Goal: Information Seeking & Learning: Learn about a topic

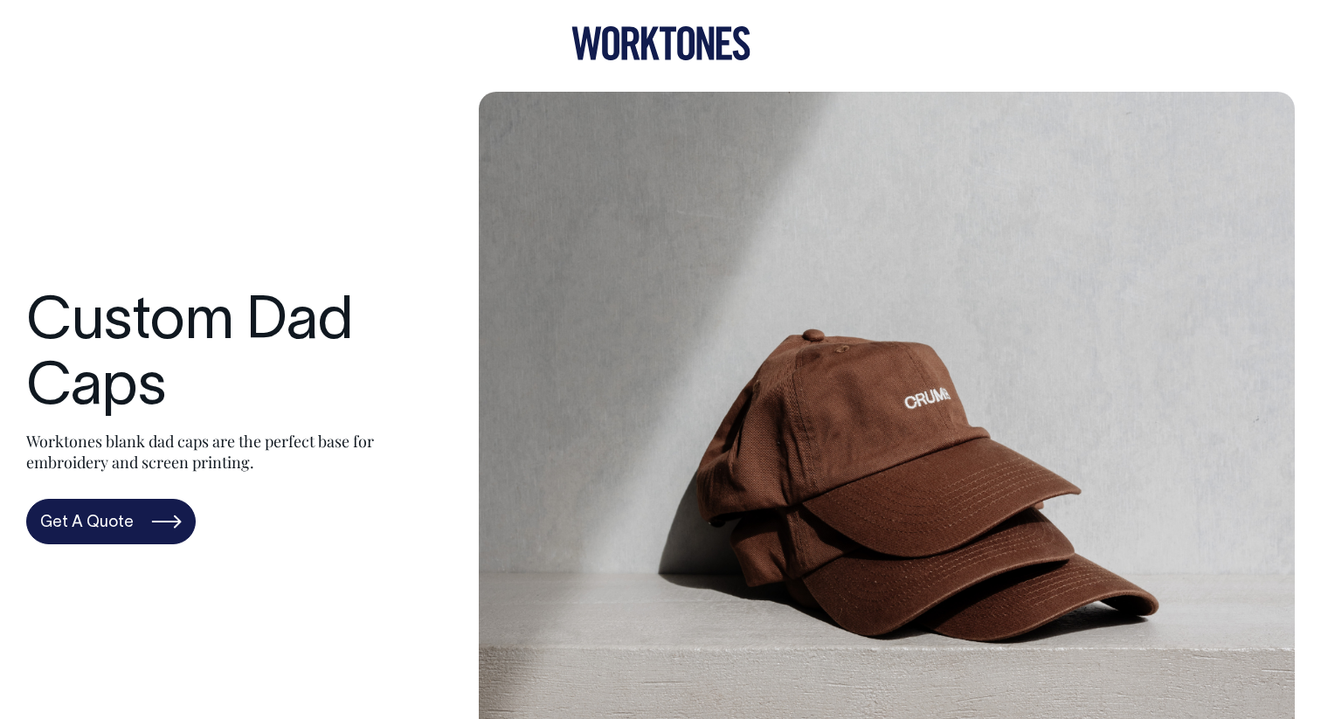
click at [693, 45] on icon at bounding box center [685, 43] width 17 height 34
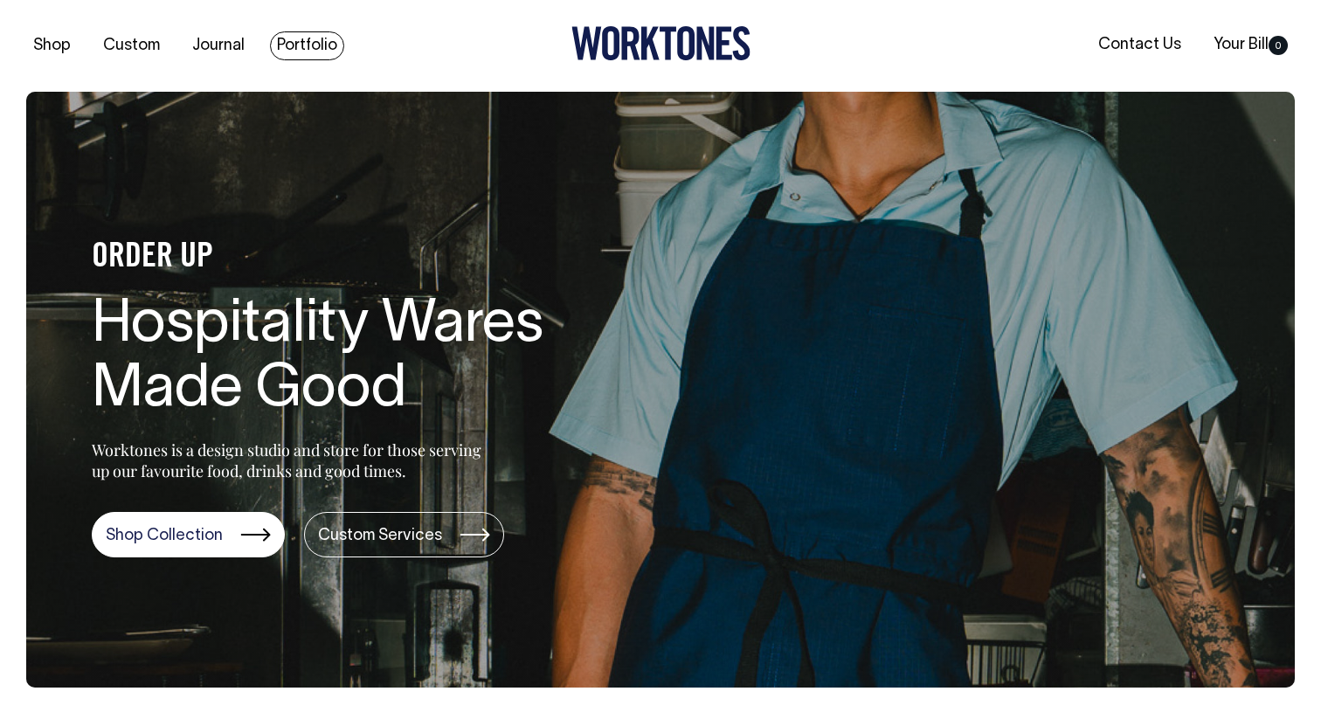
click at [304, 45] on link "Portfolio" at bounding box center [307, 45] width 74 height 29
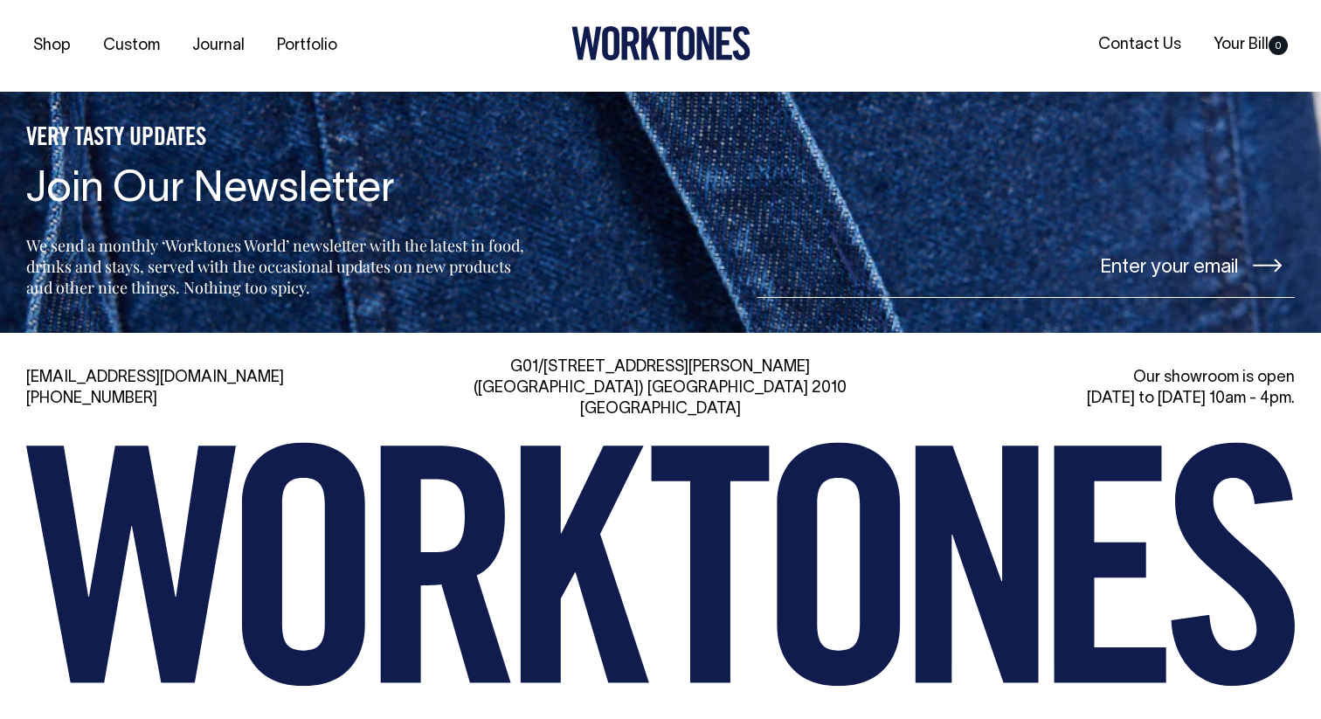
scroll to position [2415, 0]
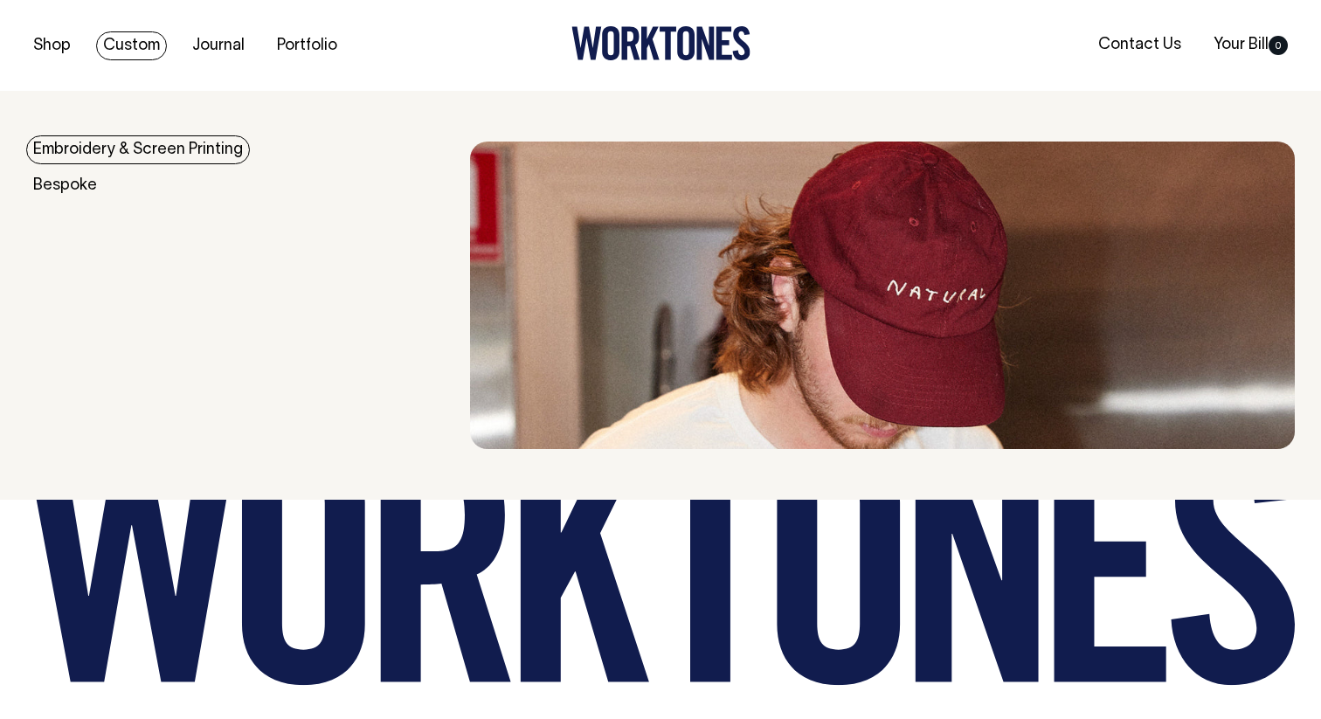
click at [114, 153] on link "Embroidery & Screen Printing" at bounding box center [138, 149] width 224 height 29
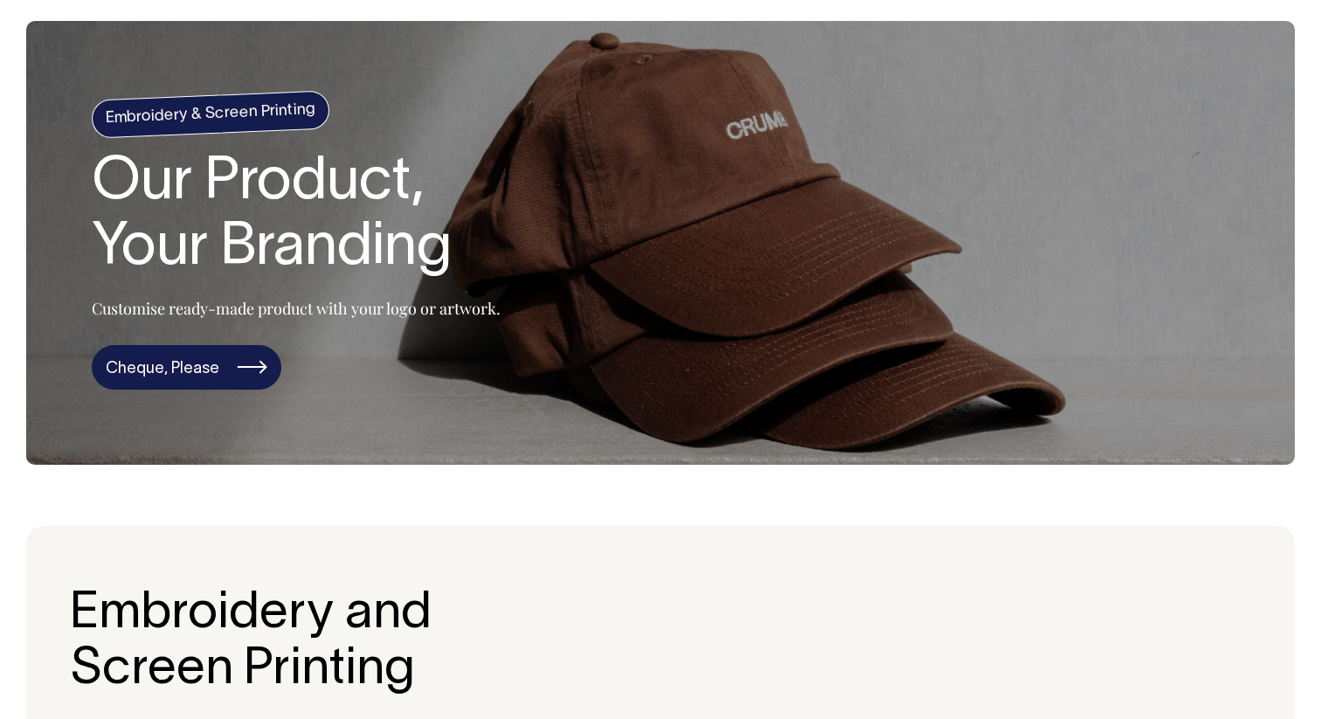
click at [169, 371] on link "Cheque, Please" at bounding box center [187, 367] width 190 height 45
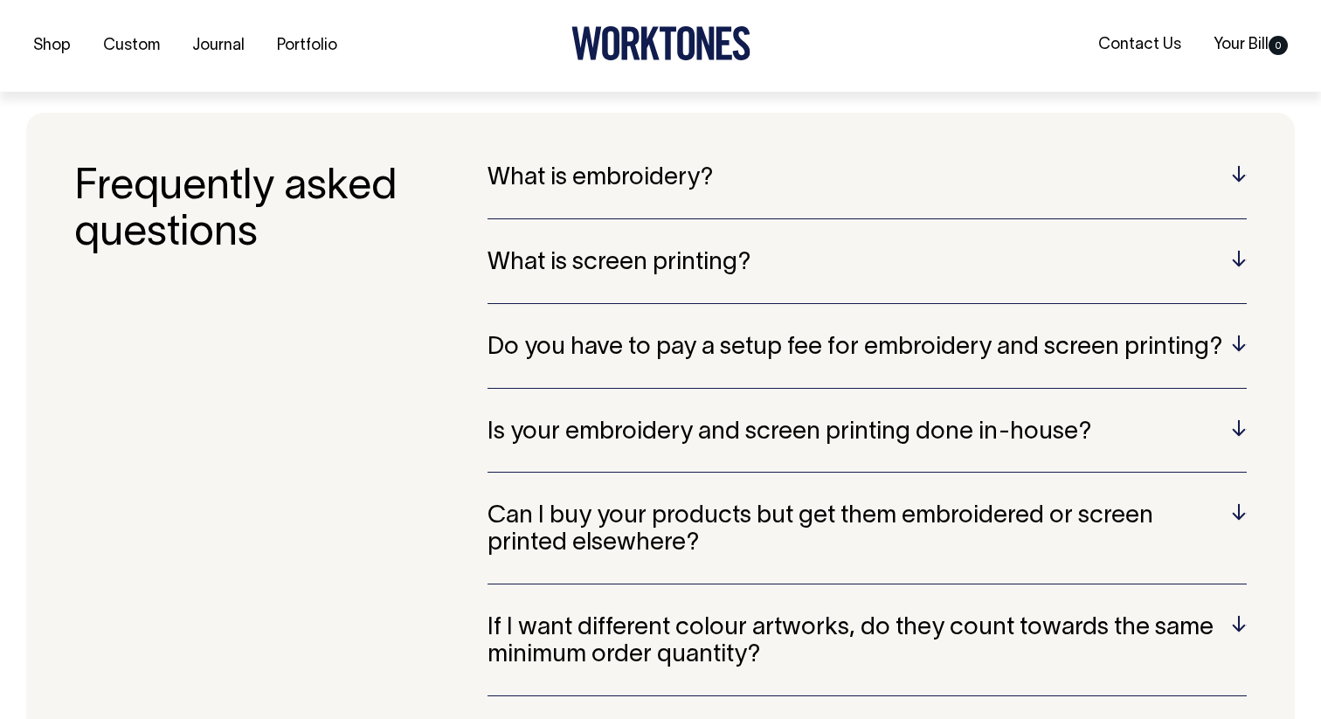
scroll to position [3431, 0]
click at [572, 164] on h5 "What is embroidery?" at bounding box center [867, 177] width 759 height 27
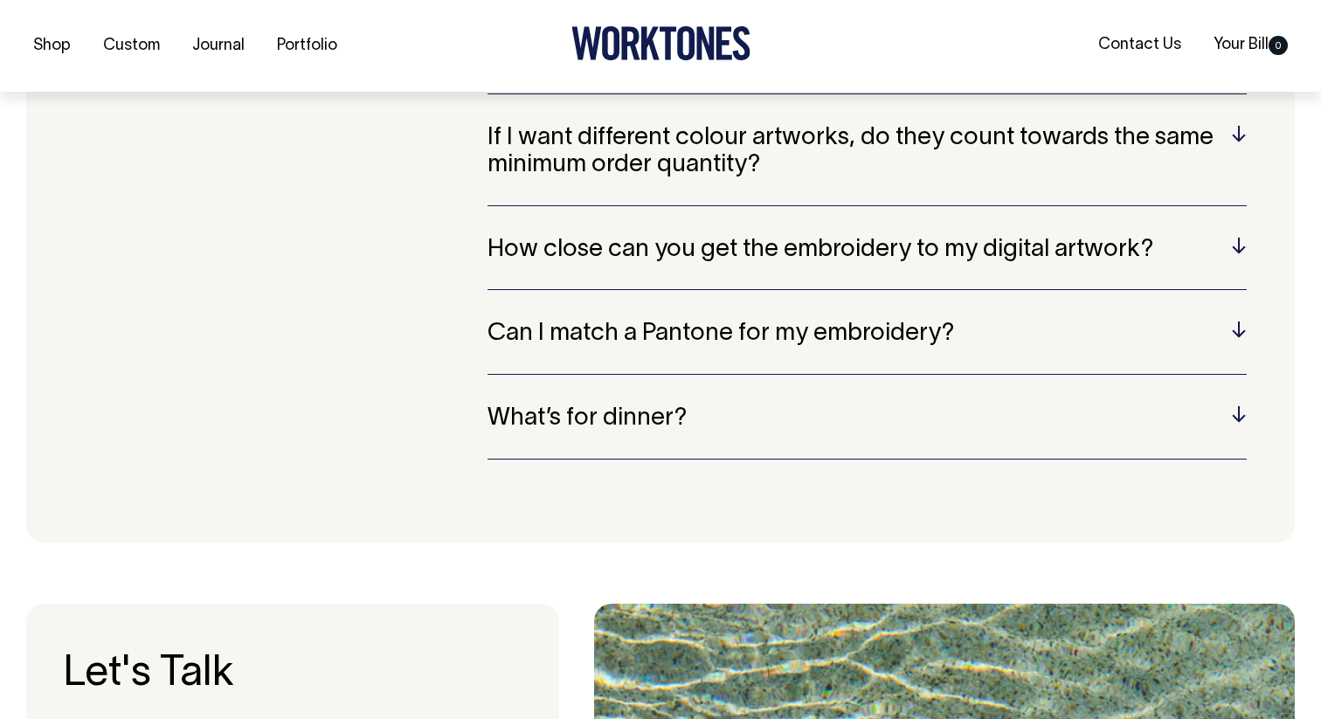
click at [601, 405] on h5 "What’s for dinner?" at bounding box center [867, 418] width 759 height 27
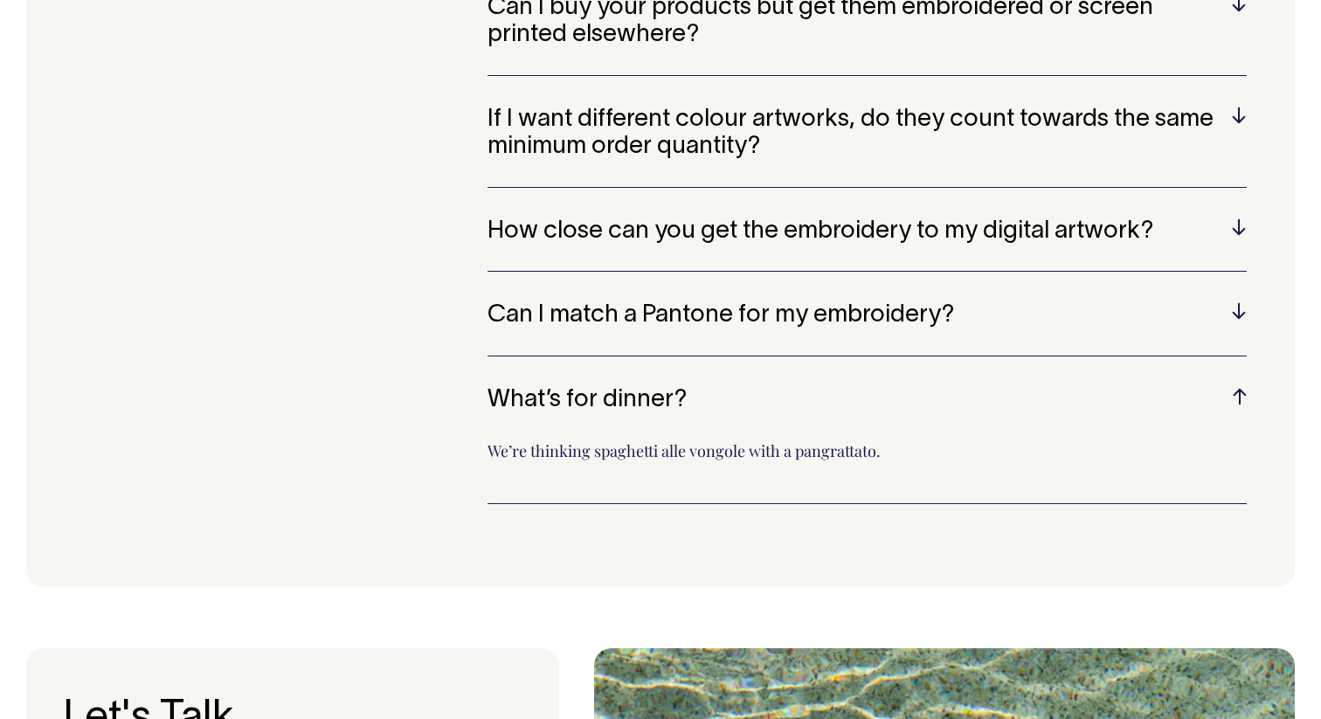
click at [613, 364] on div "What is embroidery? Embroidery is a technique that involves stitching designs o…" at bounding box center [867, 96] width 759 height 878
click at [601, 387] on h5 "What’s for dinner?" at bounding box center [867, 400] width 759 height 27
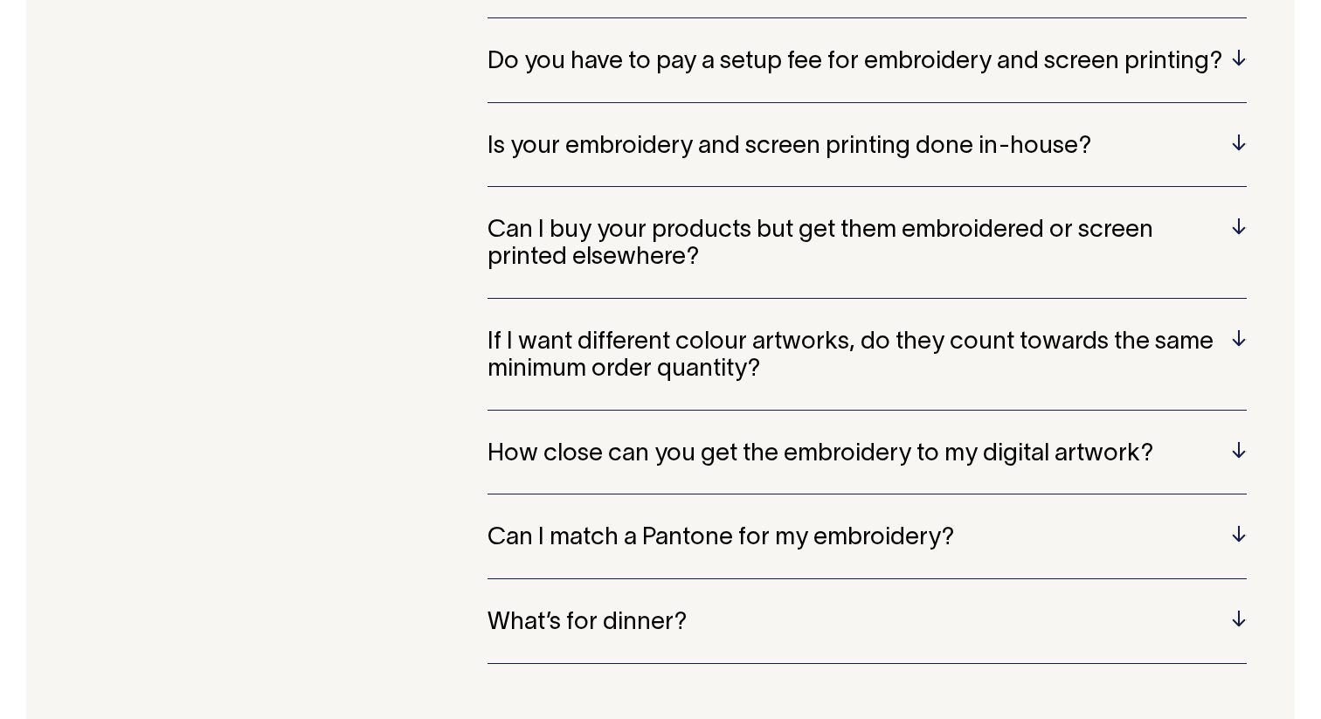
click at [683, 525] on h5 "Can I match a Pantone for my embroidery?" at bounding box center [867, 538] width 759 height 27
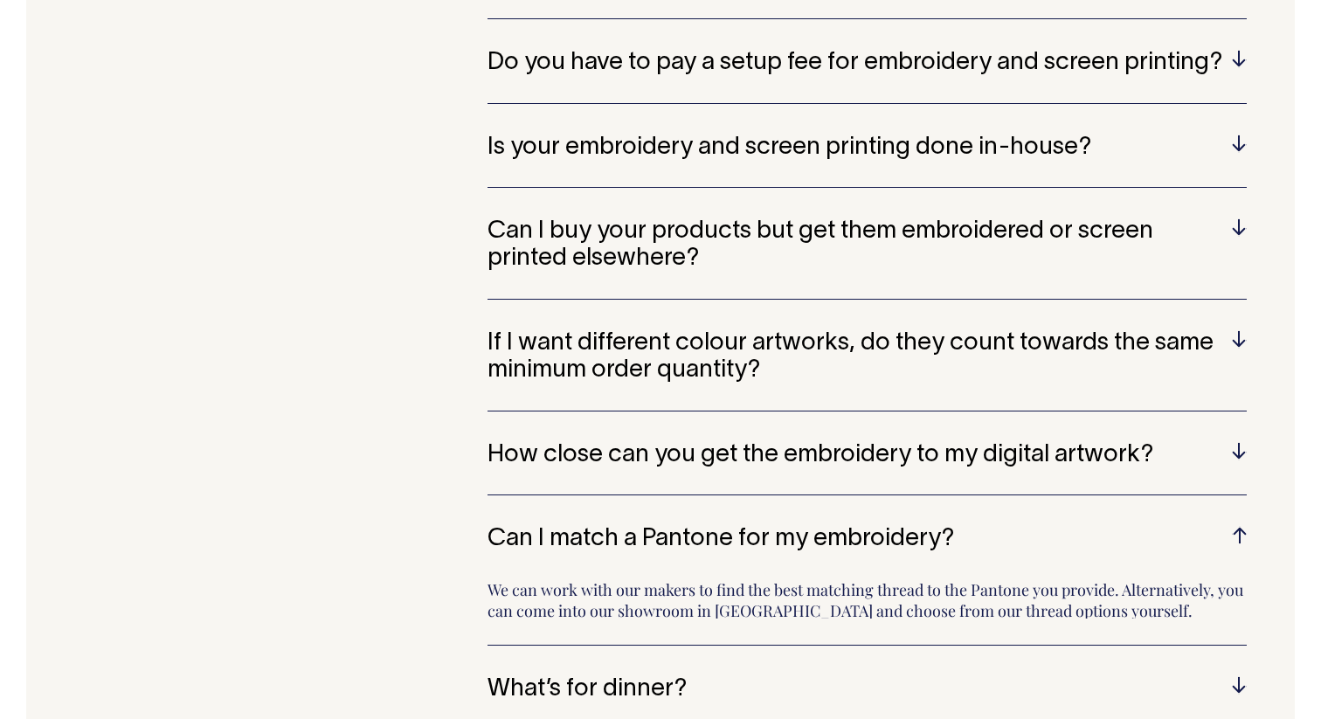
scroll to position [3715, 0]
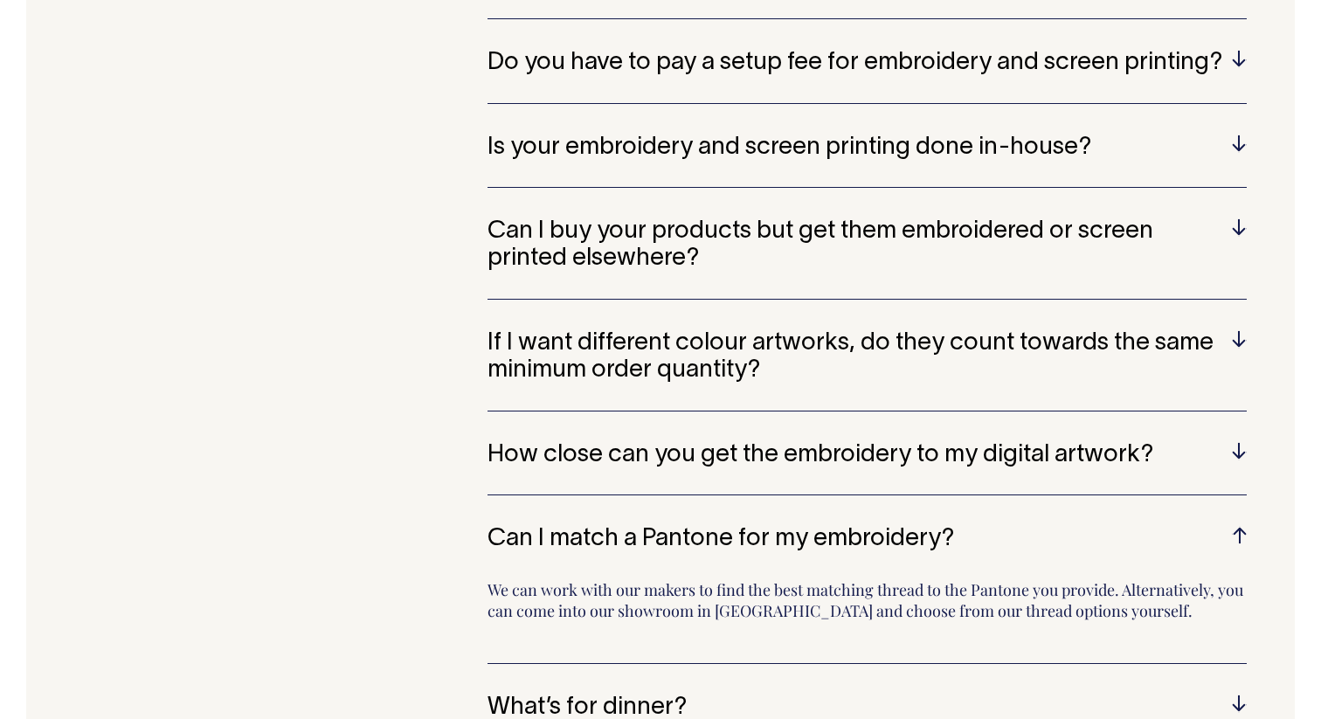
click at [677, 526] on h5 "Can I match a Pantone for my embroidery?" at bounding box center [867, 539] width 759 height 27
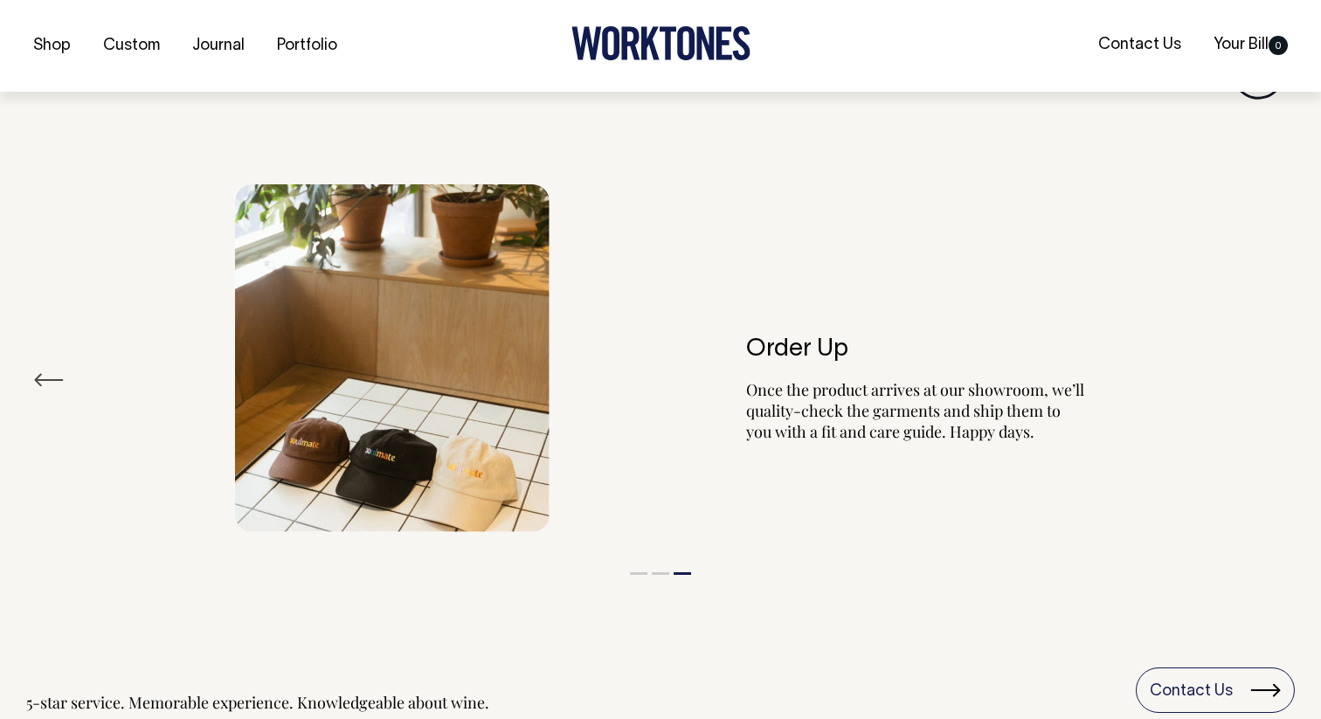
scroll to position [1936, 0]
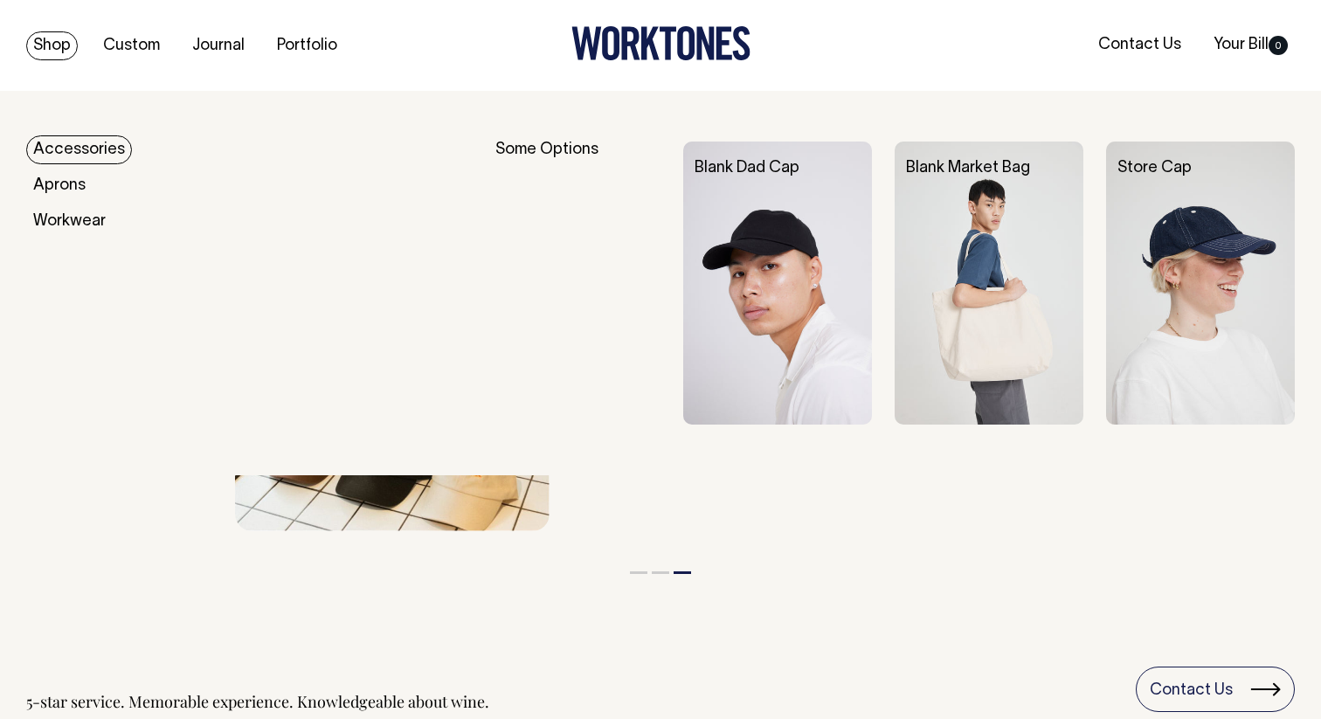
click at [984, 274] on img at bounding box center [989, 283] width 189 height 283
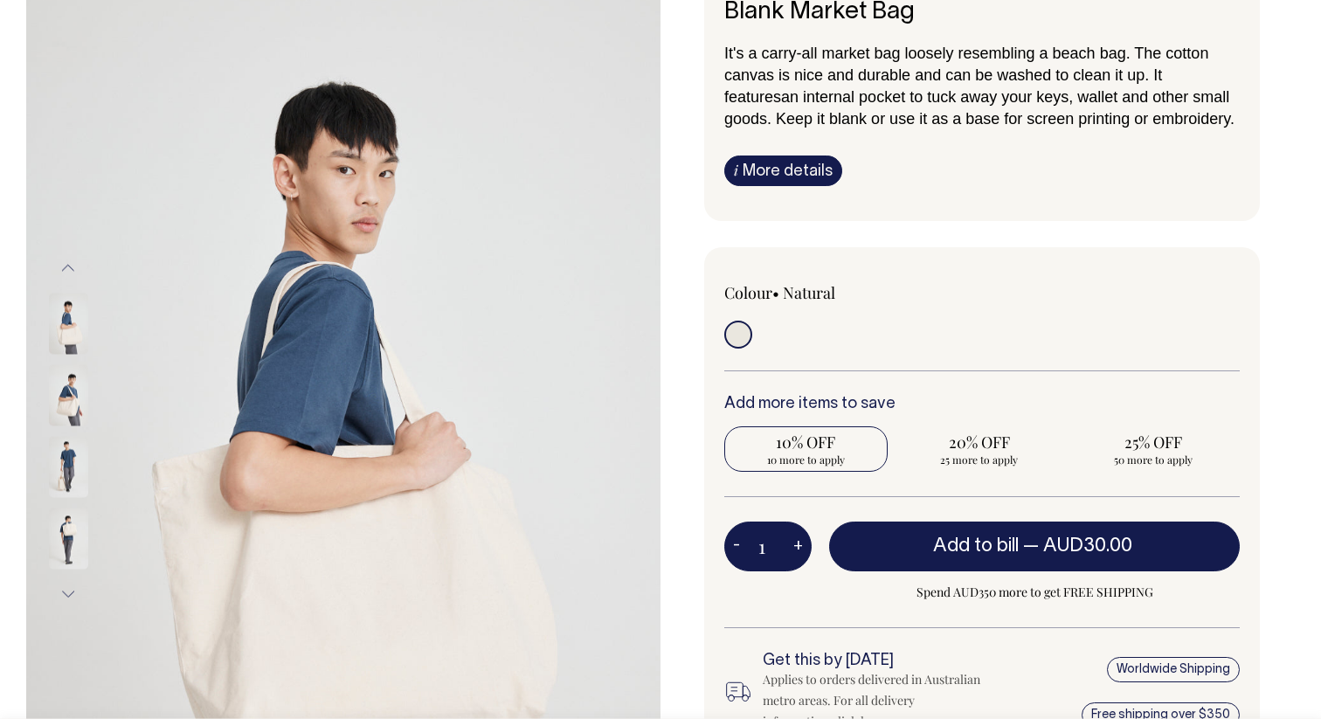
scroll to position [137, 0]
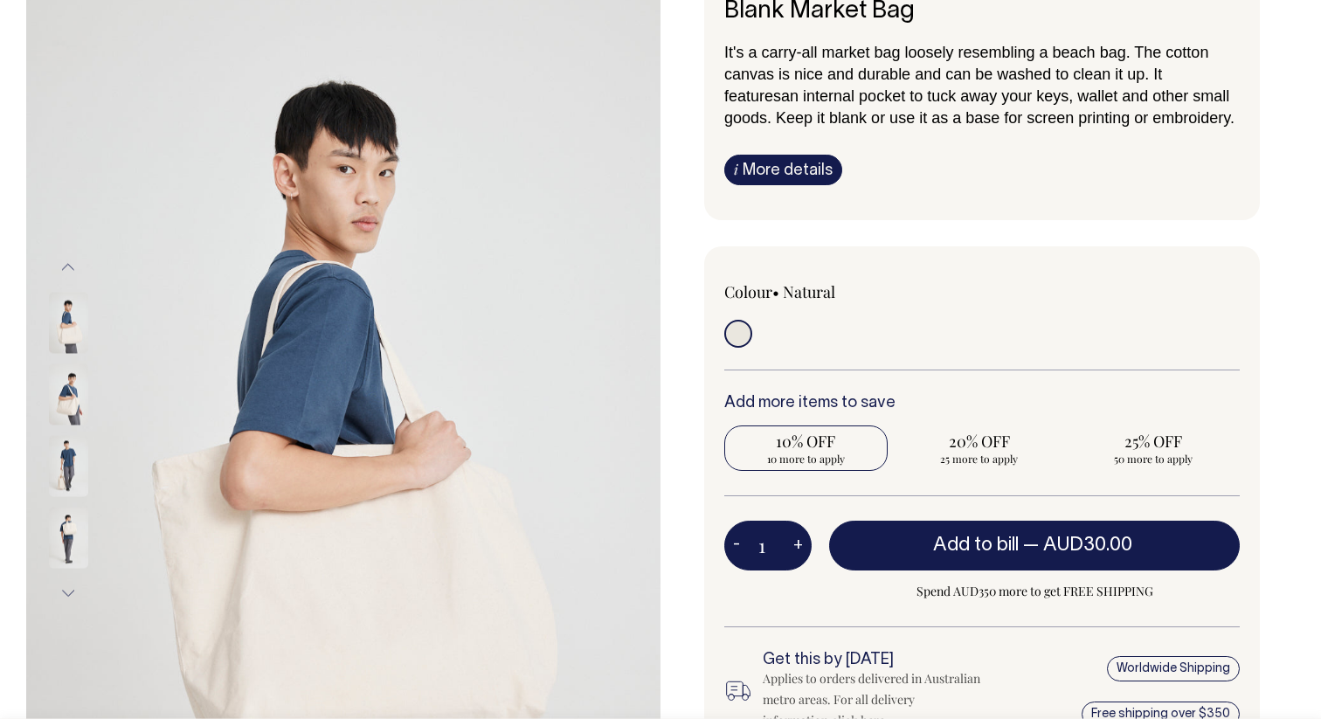
click at [786, 463] on span "10 more to apply" at bounding box center [806, 459] width 146 height 14
click at [786, 463] on input "10% OFF 10 more to apply" at bounding box center [805, 448] width 163 height 45
radio input "true"
type input "10"
radio input "true"
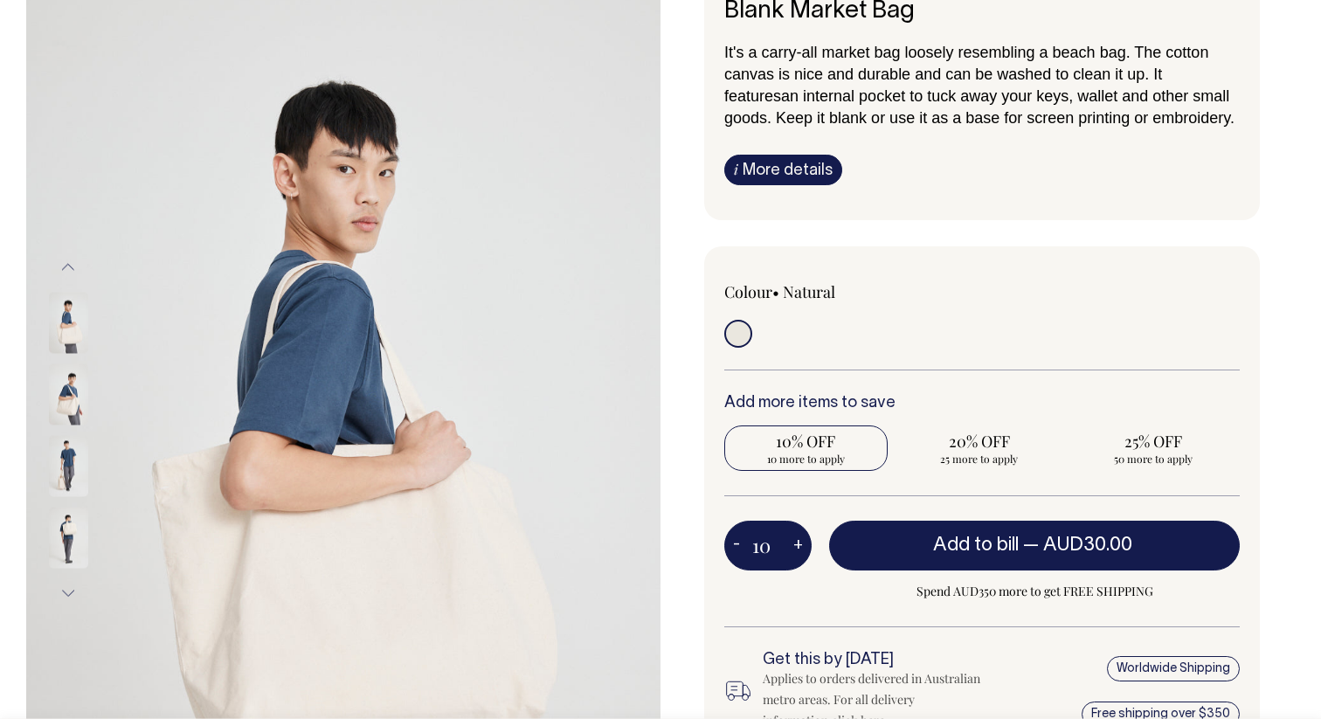
type input "10"
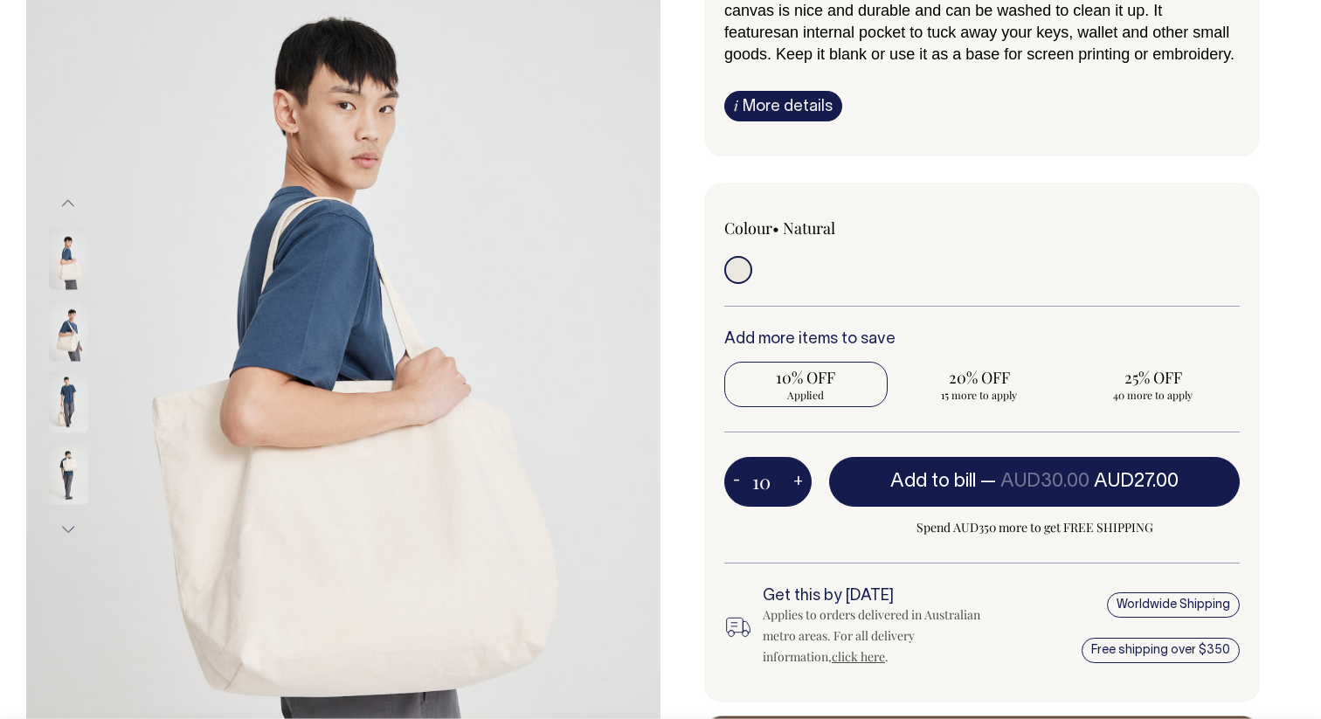
scroll to position [202, 0]
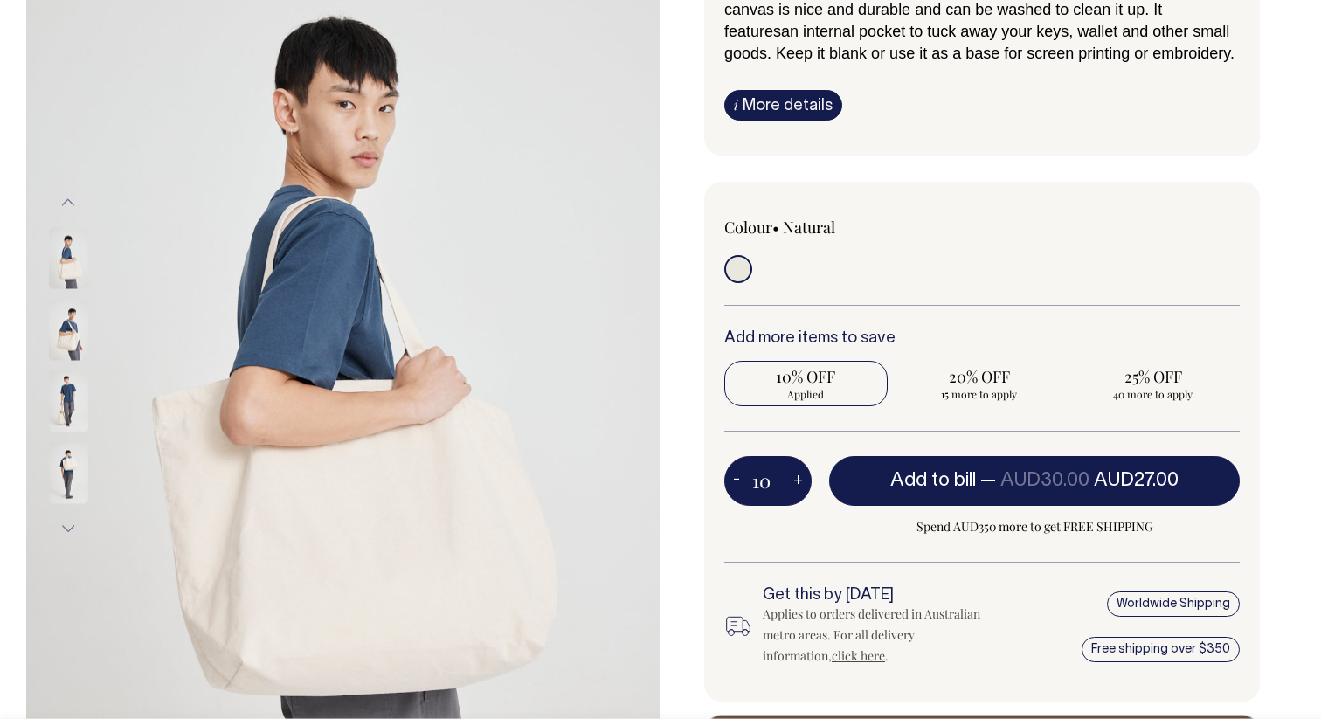
click at [52, 327] on img at bounding box center [68, 329] width 39 height 61
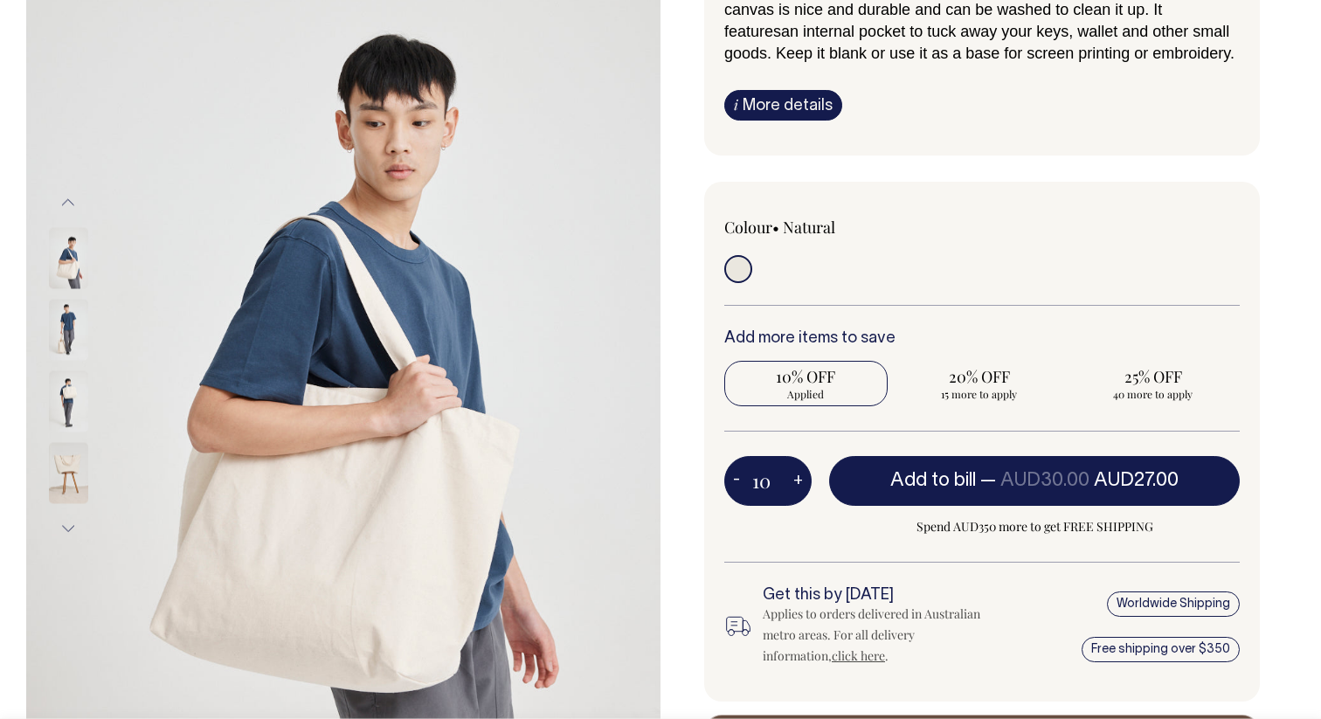
click at [68, 378] on img at bounding box center [68, 401] width 39 height 61
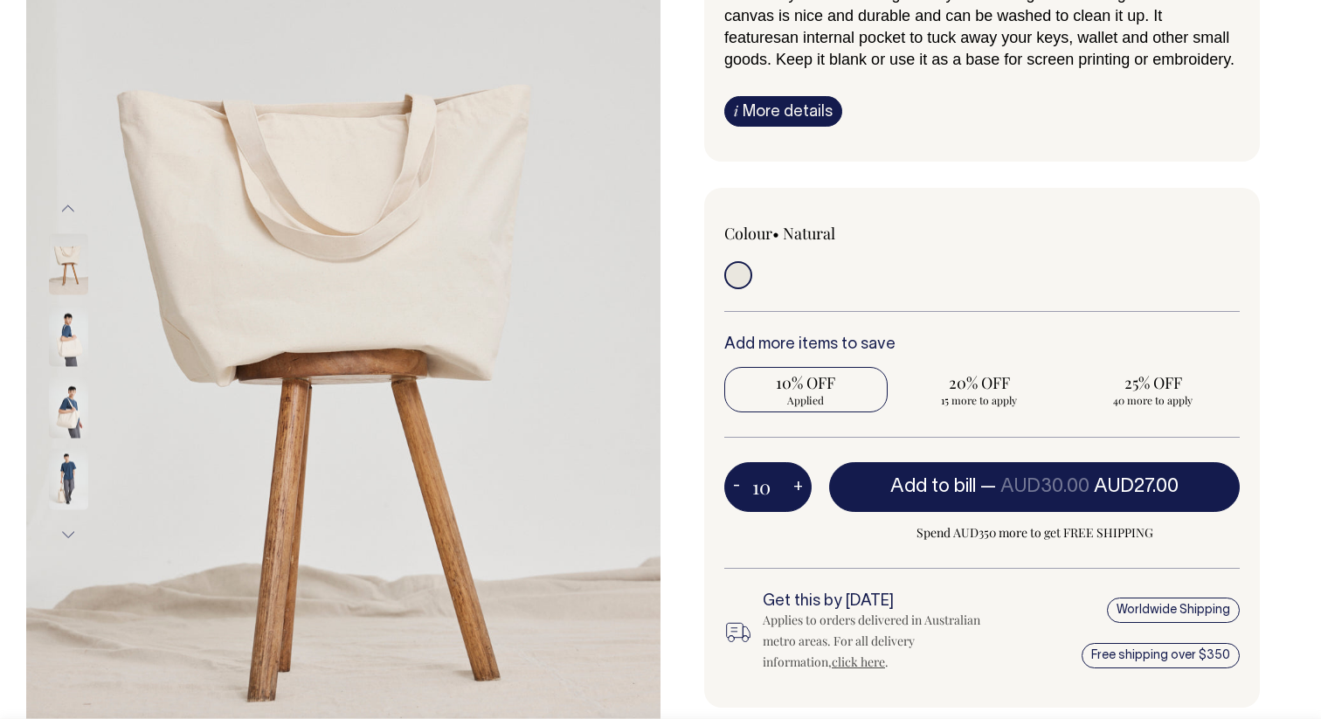
scroll to position [197, 0]
click at [976, 388] on span "20% OFF" at bounding box center [980, 381] width 146 height 21
click at [976, 388] on input "20% OFF 15 more to apply" at bounding box center [979, 388] width 163 height 45
radio input "true"
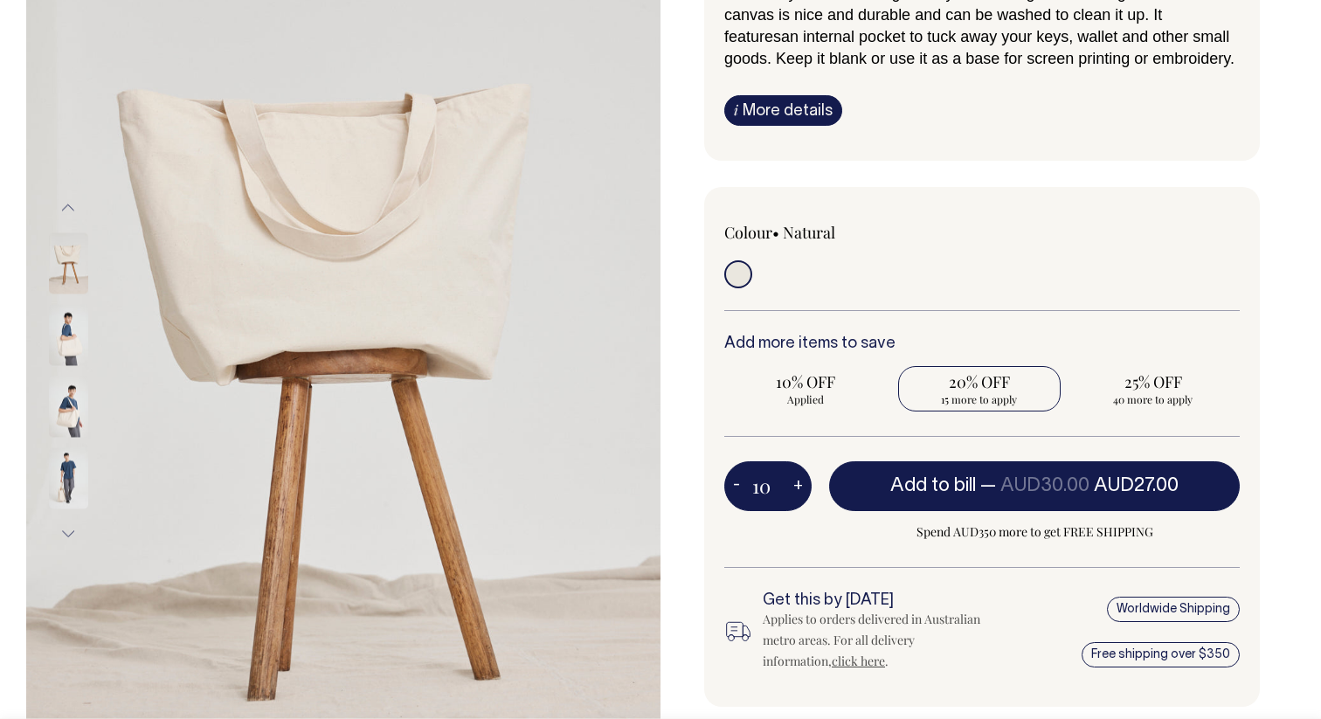
type input "25"
radio input "true"
type input "25"
click at [780, 380] on span "10% OFF" at bounding box center [806, 381] width 146 height 21
click at [780, 380] on input "10% OFF Requirement met" at bounding box center [805, 388] width 163 height 45
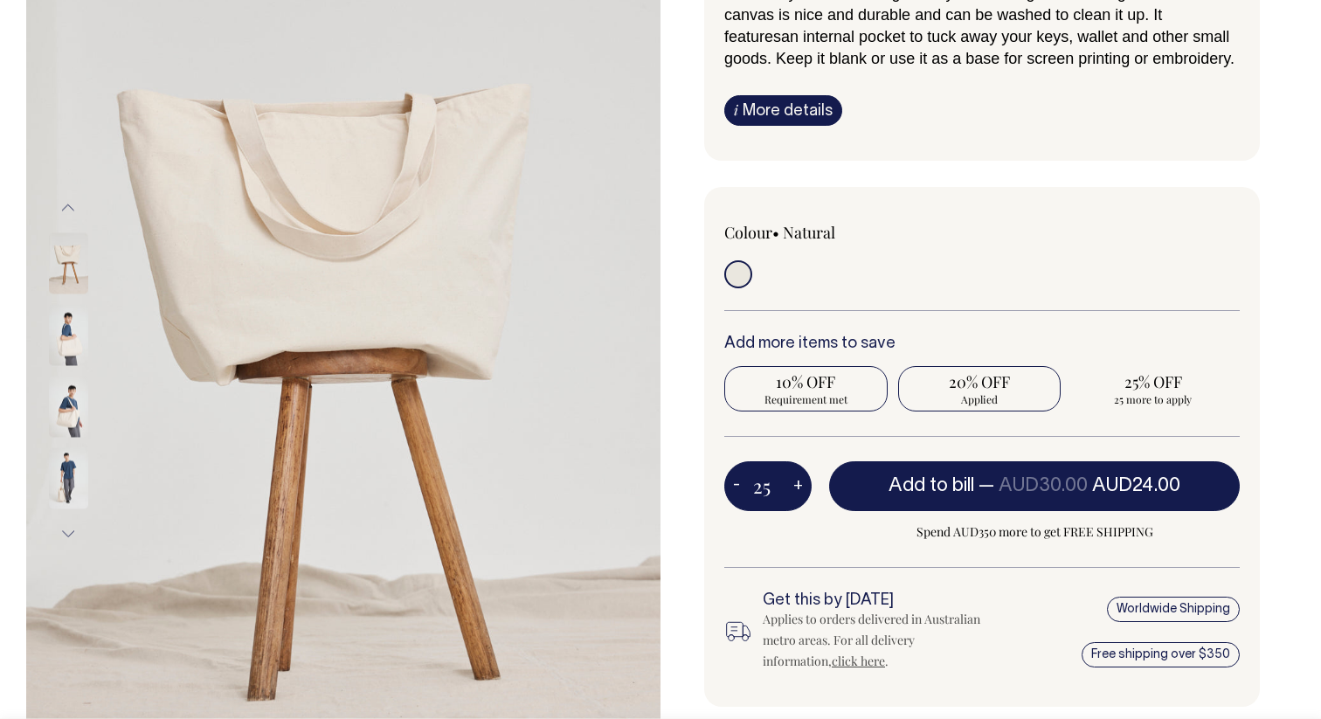
radio input "true"
type input "10"
radio input "true"
type input "10"
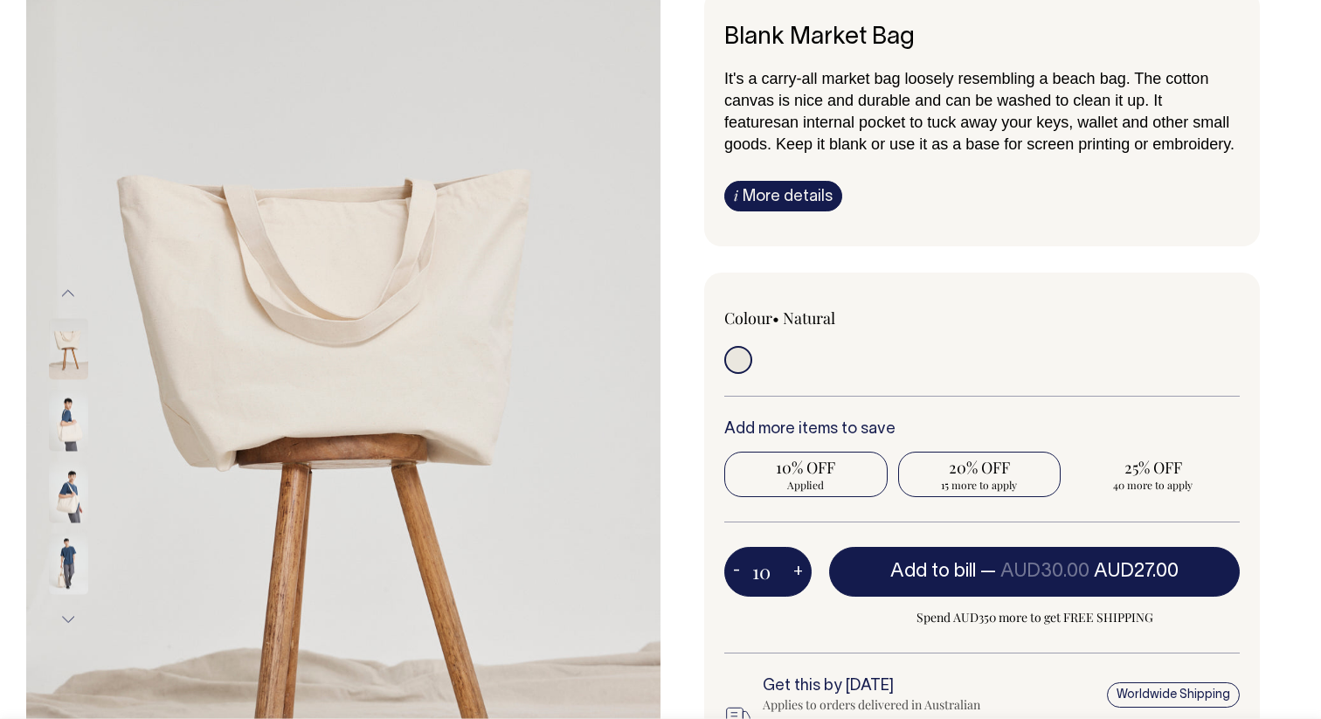
scroll to position [112, 0]
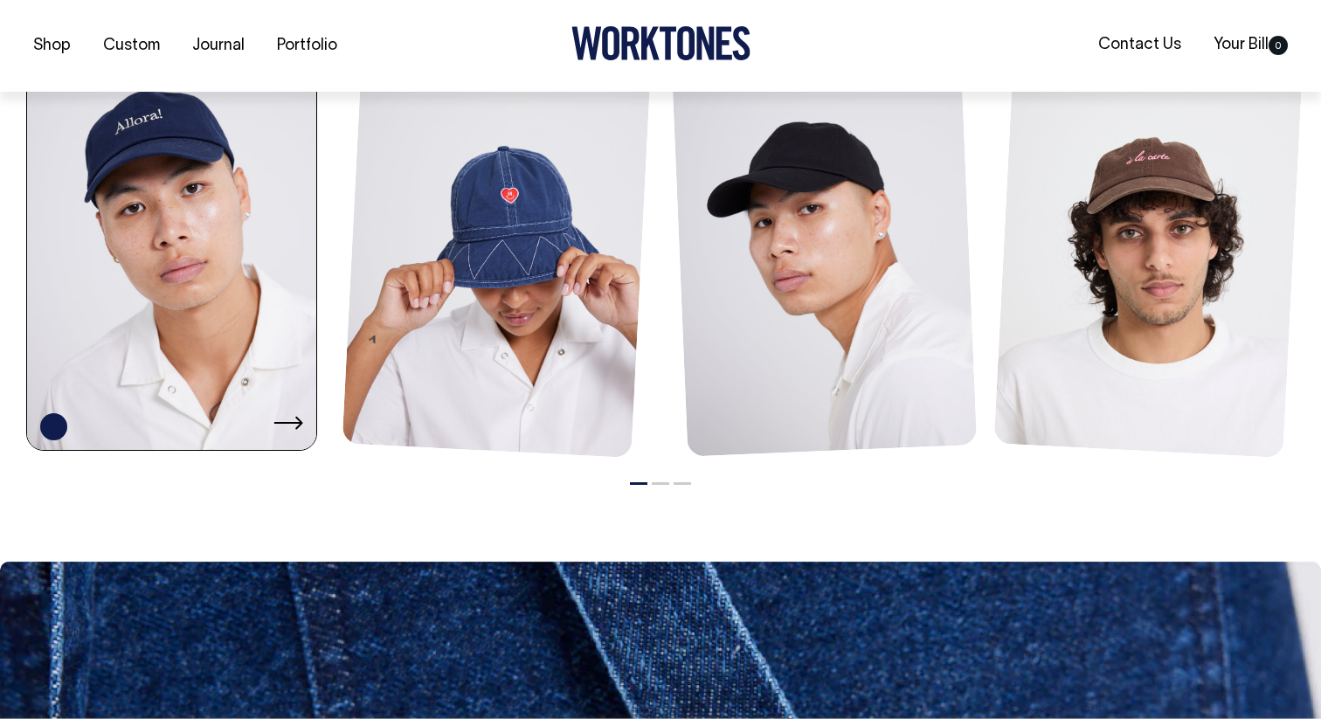
click at [176, 310] on link at bounding box center [171, 236] width 289 height 438
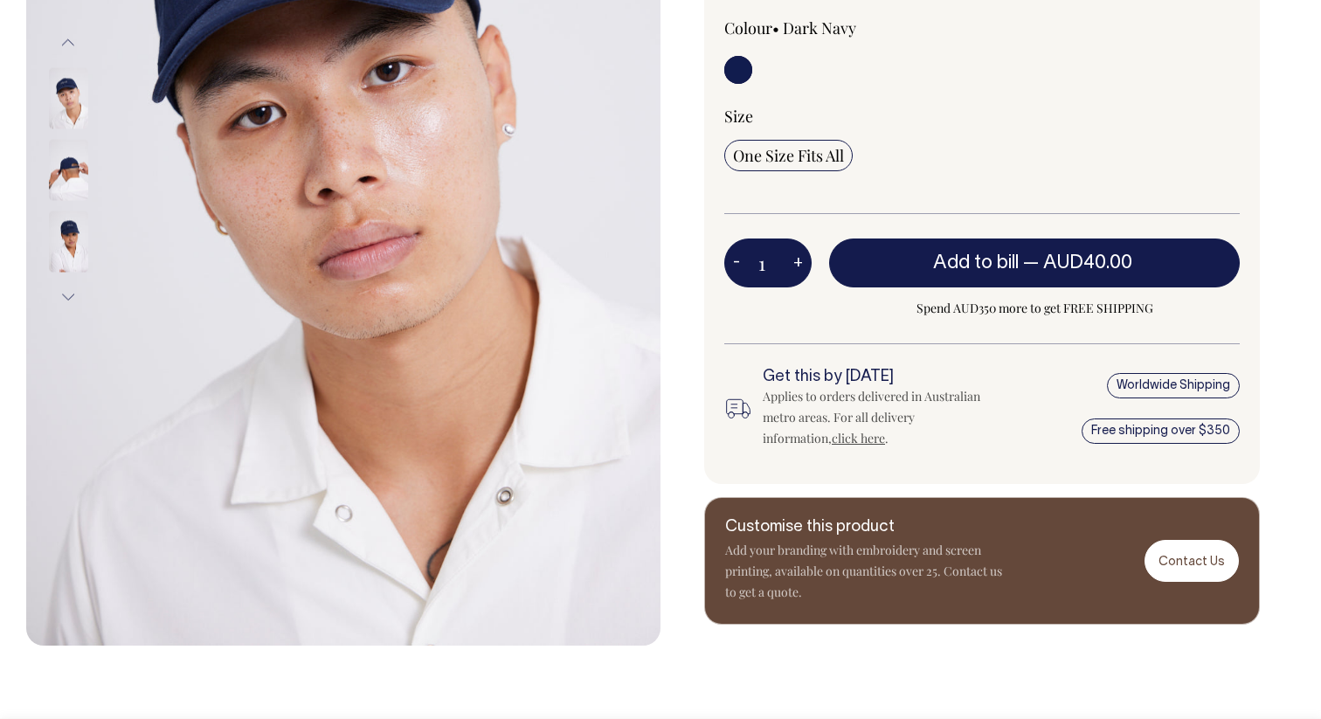
scroll to position [398, 0]
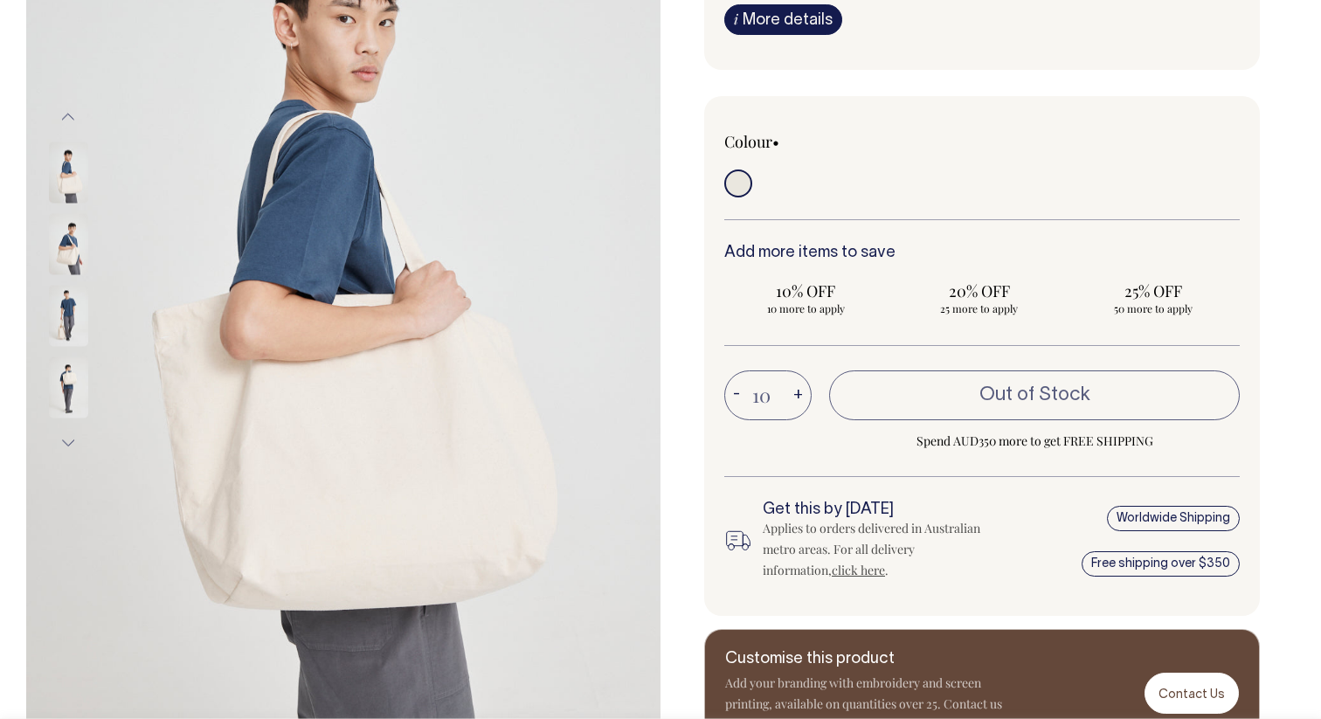
scroll to position [288, 0]
click at [973, 302] on span "25 more to apply" at bounding box center [980, 308] width 146 height 14
click at [973, 302] on input "20% OFF 25 more to apply" at bounding box center [979, 297] width 163 height 45
radio input "true"
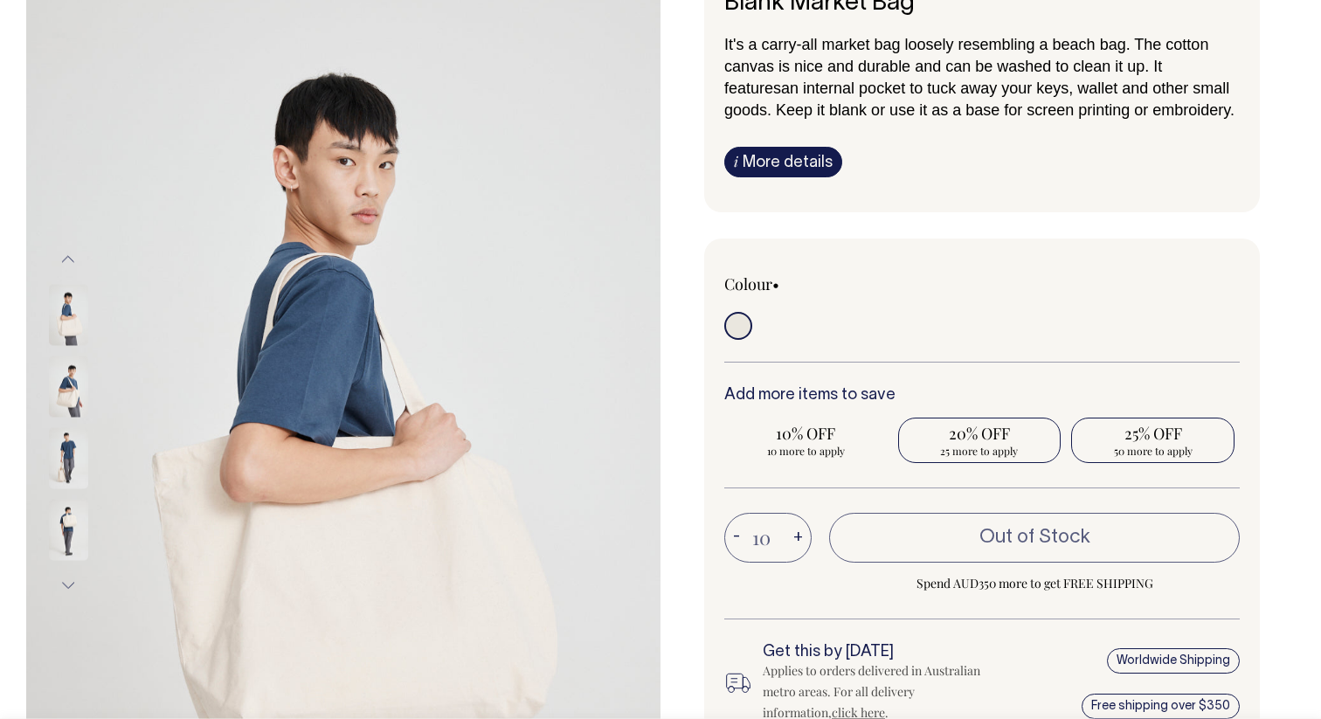
scroll to position [145, 0]
click at [1134, 436] on span "25% OFF" at bounding box center [1153, 433] width 146 height 21
click at [1134, 436] on input "25% OFF 50 more to apply" at bounding box center [1152, 440] width 163 height 45
radio input "true"
click at [811, 440] on span "10% OFF" at bounding box center [806, 433] width 146 height 21
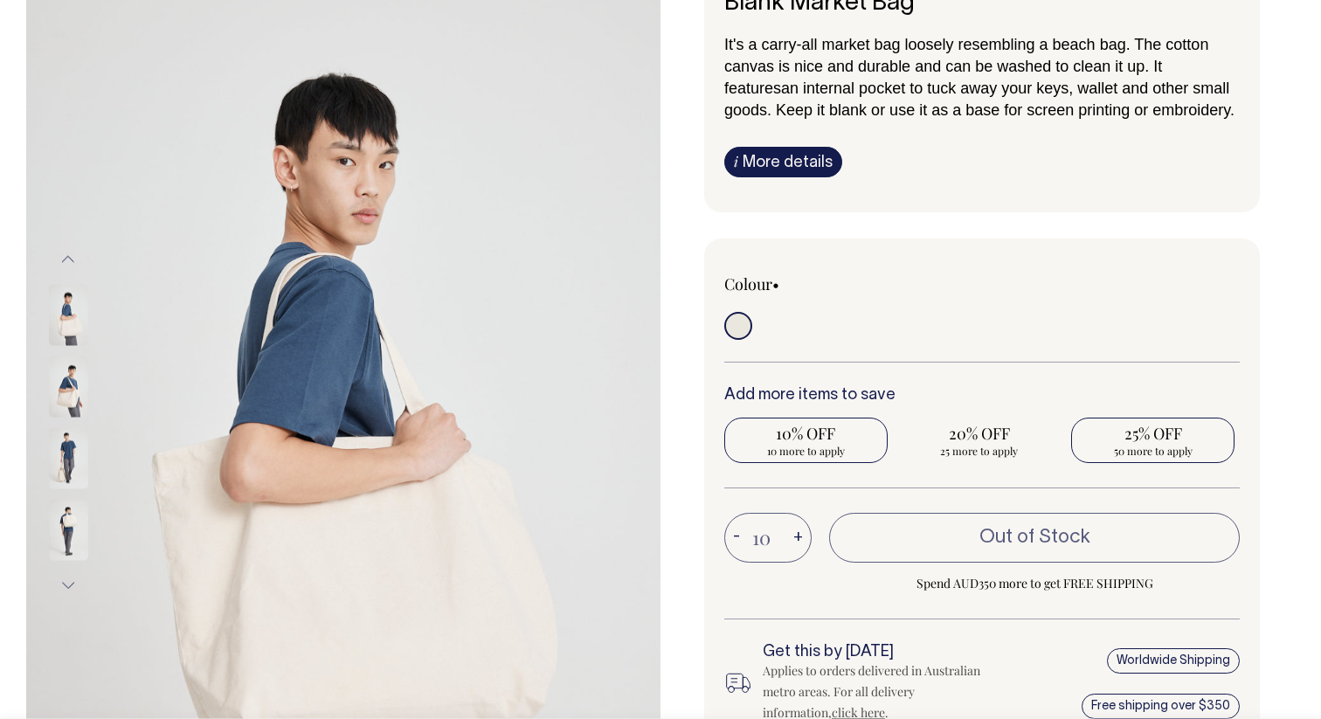
click at [811, 440] on input "10% OFF 10 more to apply" at bounding box center [805, 440] width 163 height 45
radio input "true"
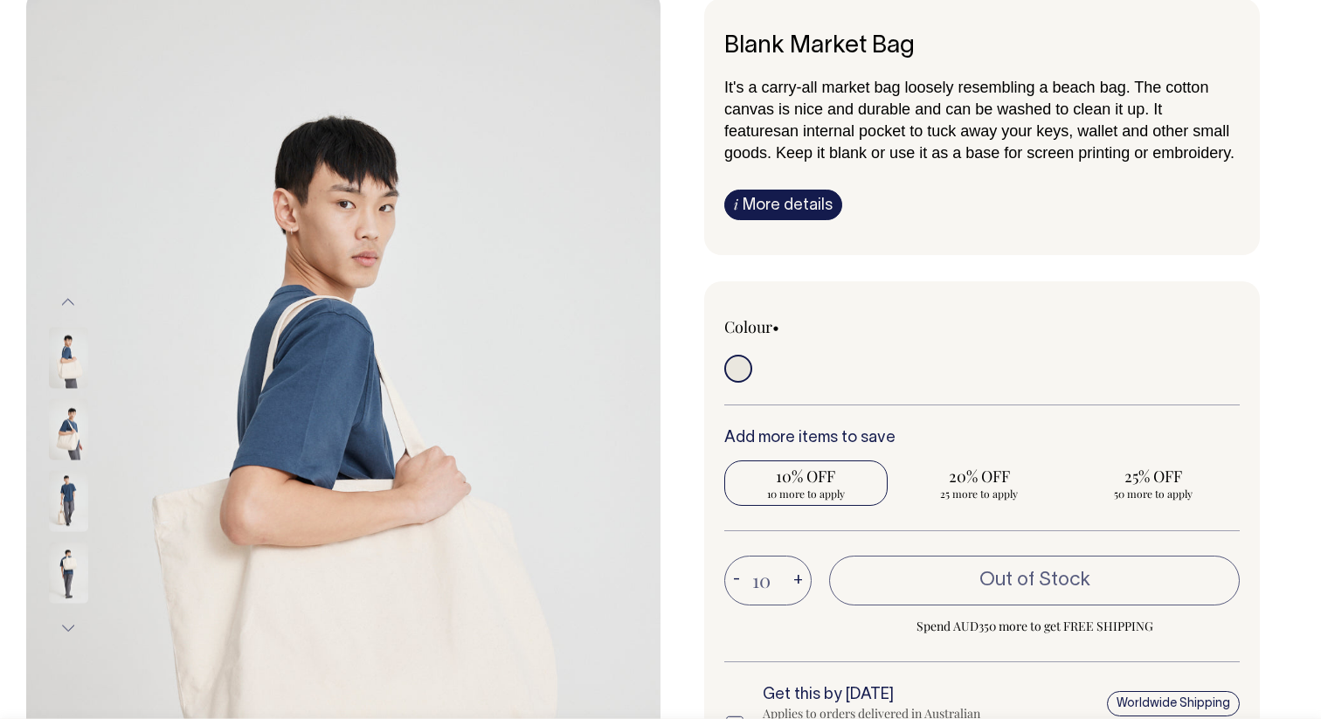
scroll to position [103, 0]
click at [778, 199] on link "i More details" at bounding box center [783, 204] width 118 height 31
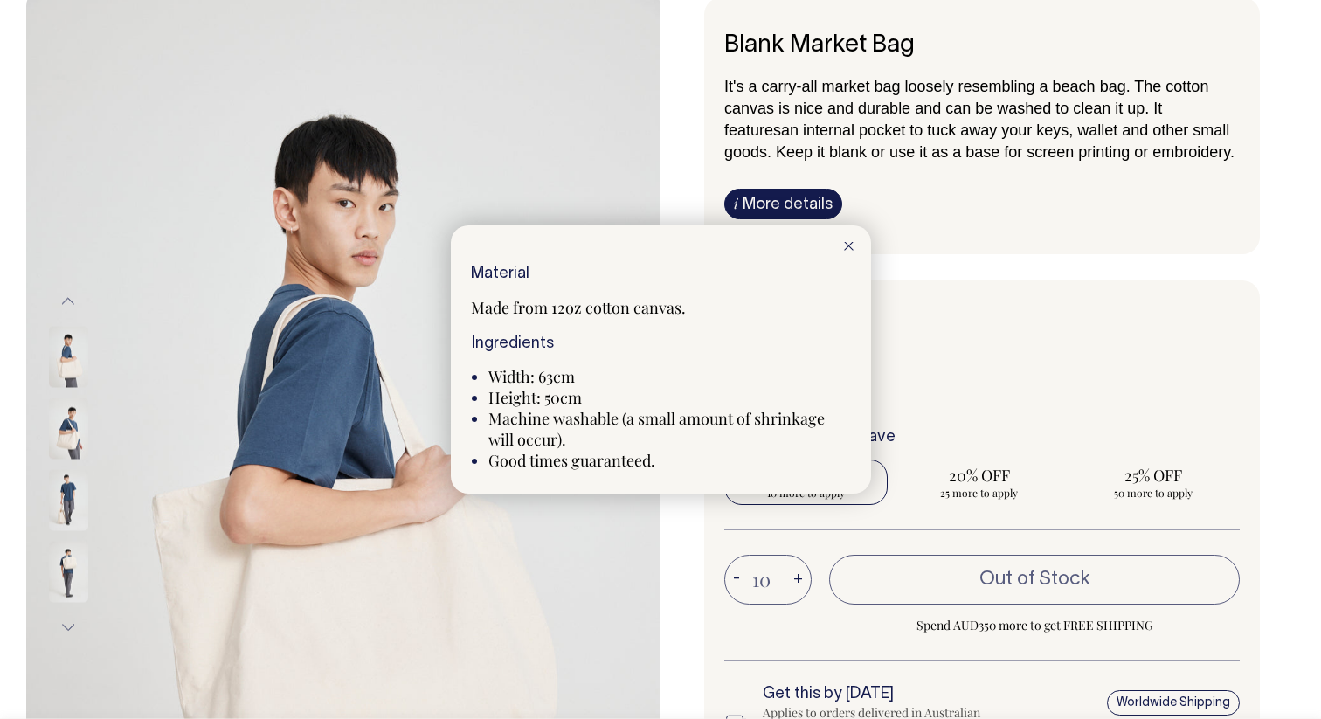
click at [1065, 275] on div at bounding box center [660, 359] width 1321 height 719
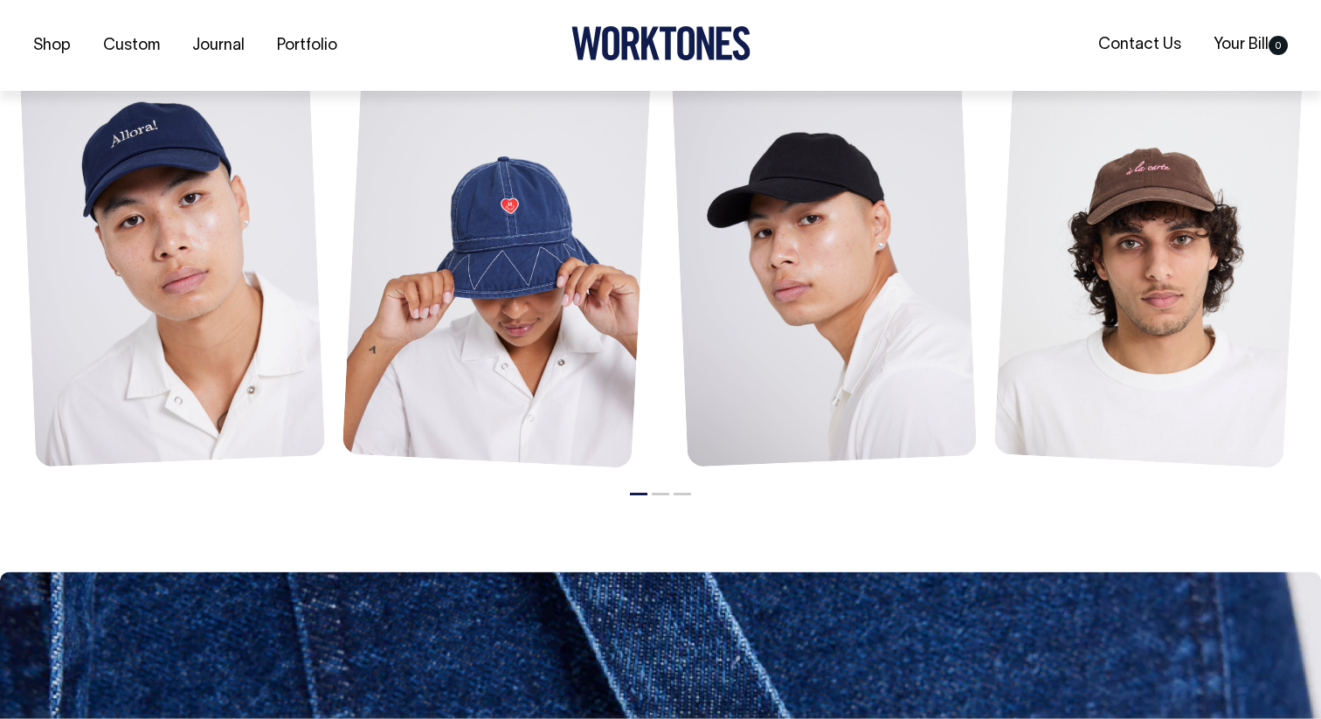
scroll to position [1927, 0]
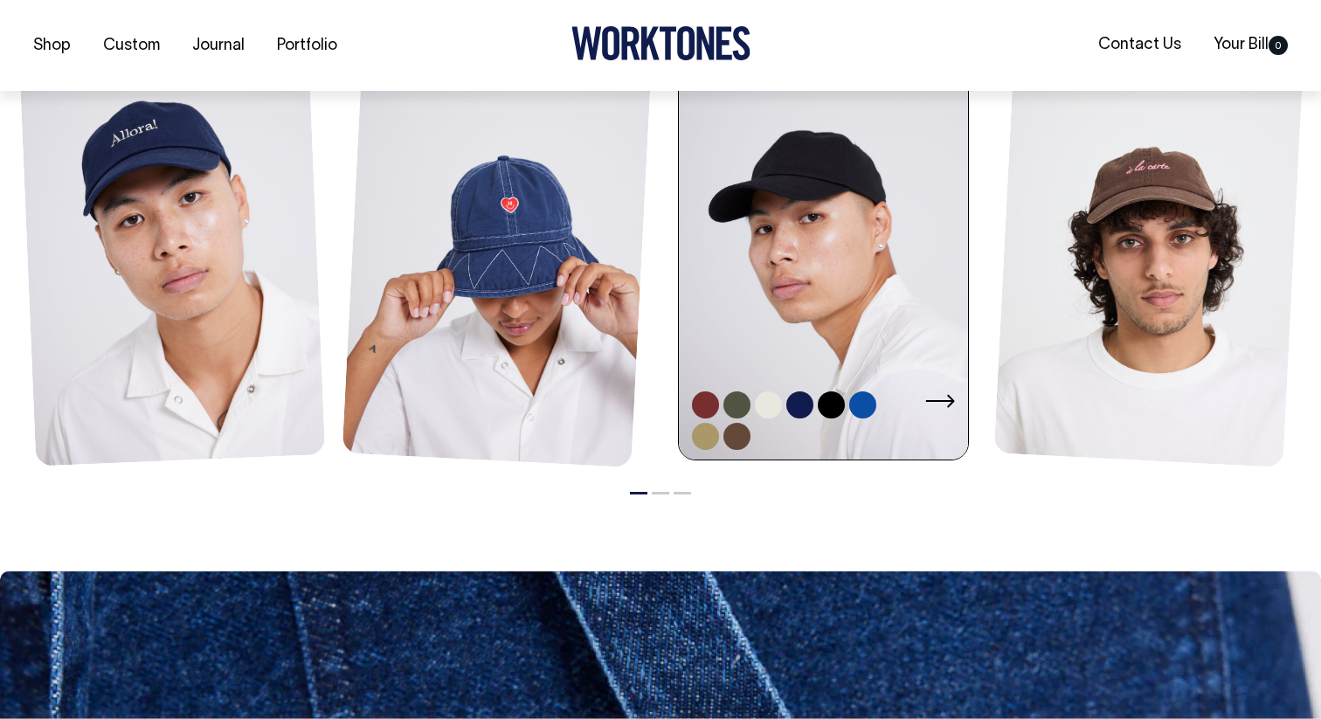
click at [764, 349] on link at bounding box center [823, 245] width 289 height 438
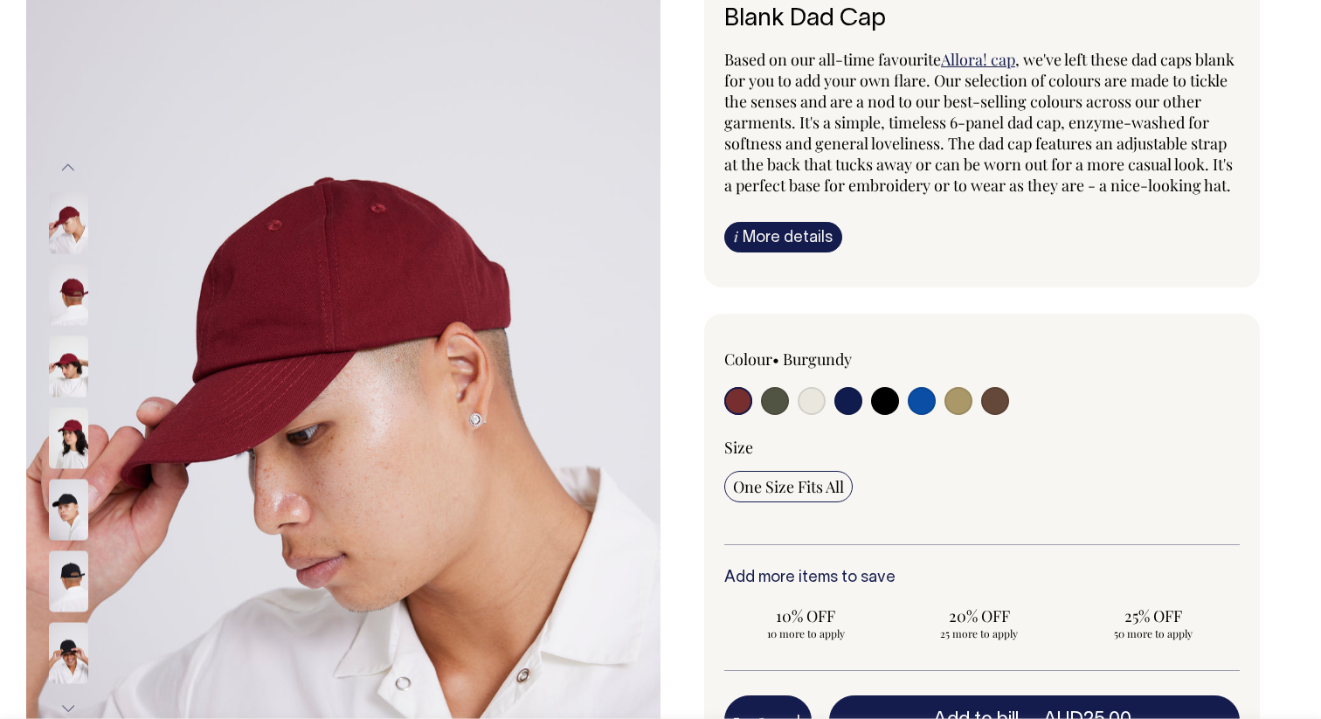
click at [849, 415] on input "radio" at bounding box center [849, 401] width 28 height 28
radio input "true"
select select "Dark Navy"
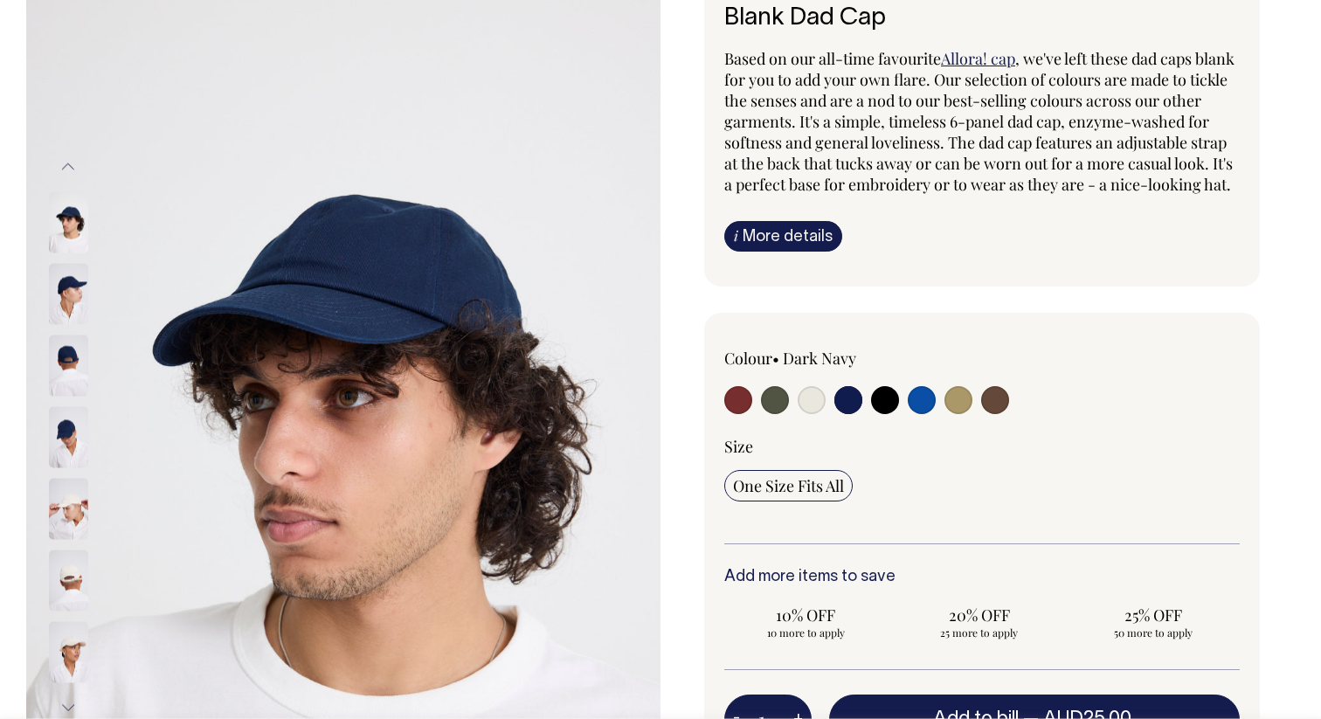
click at [812, 414] on input "radio" at bounding box center [812, 400] width 28 height 28
radio input "true"
select select "Natural"
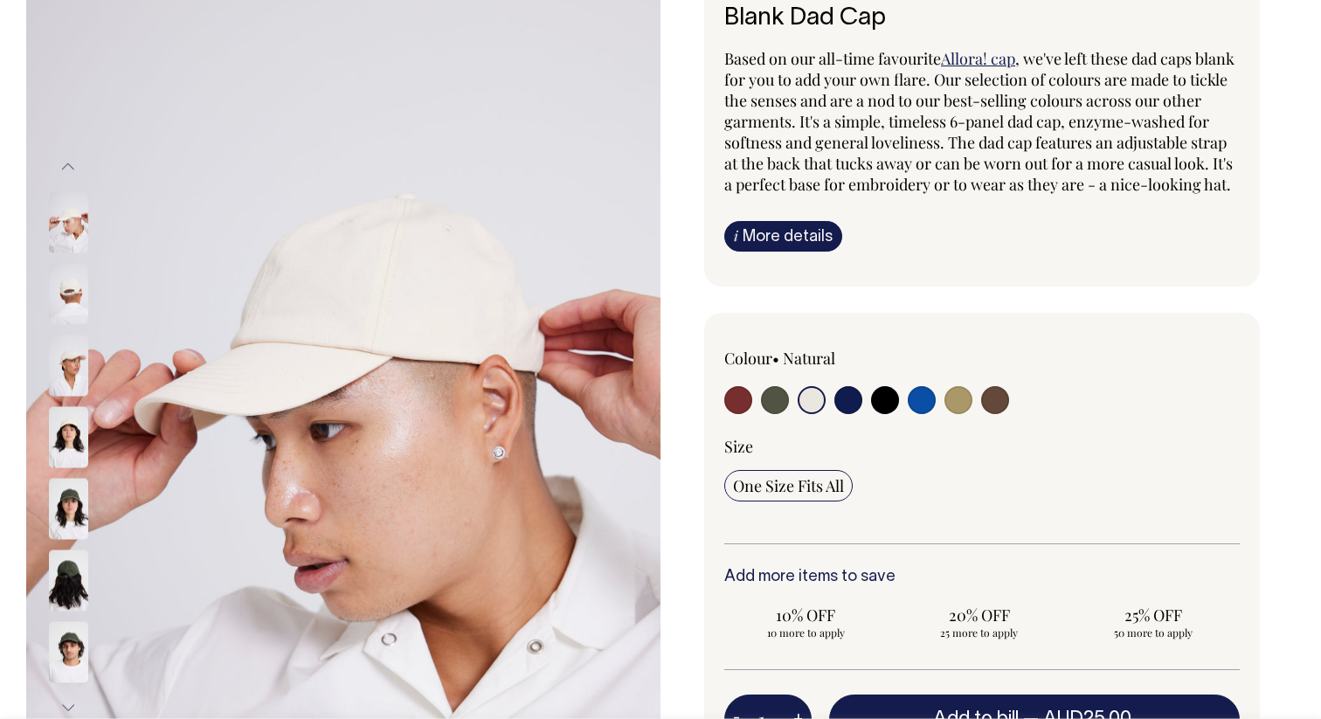
click at [1004, 414] on input "radio" at bounding box center [995, 400] width 28 height 28
radio input "true"
select select "Espresso"
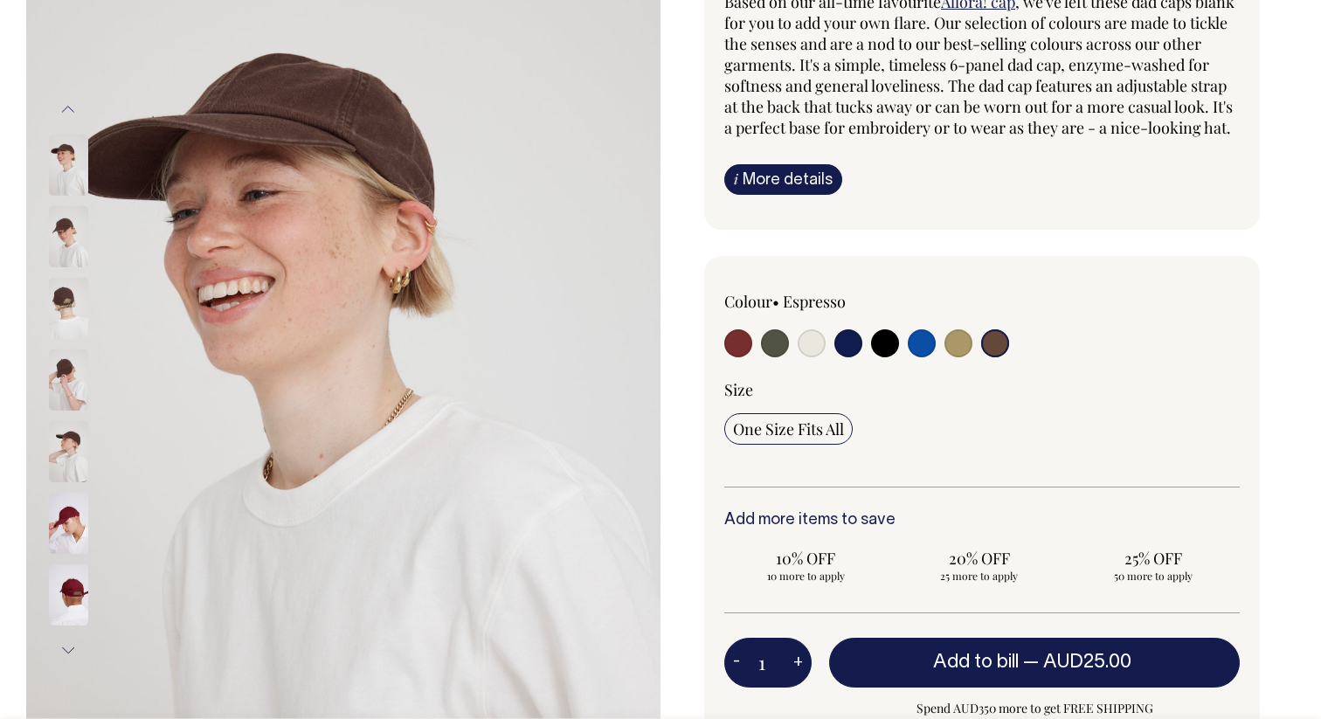
scroll to position [188, 0]
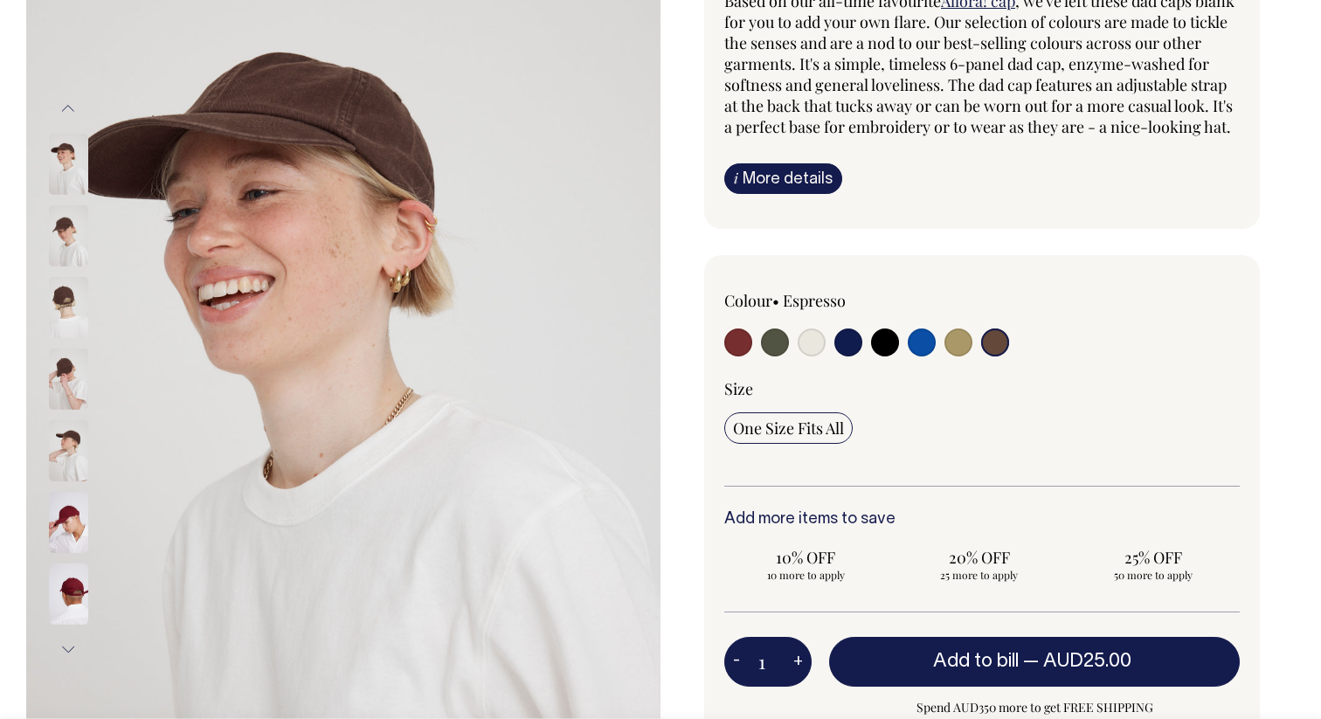
click at [773, 357] on input "radio" at bounding box center [775, 343] width 28 height 28
radio input "true"
select select "Olive"
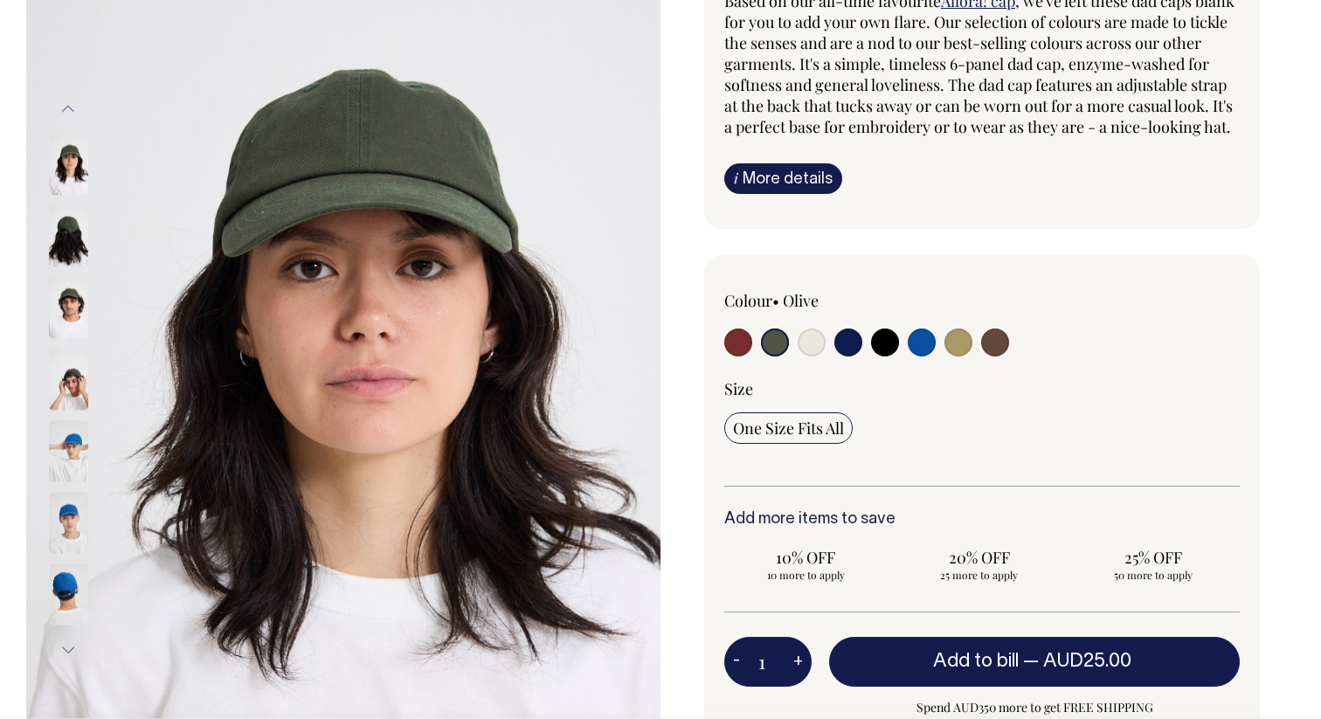
click at [807, 357] on input "radio" at bounding box center [812, 343] width 28 height 28
radio input "true"
select select "Natural"
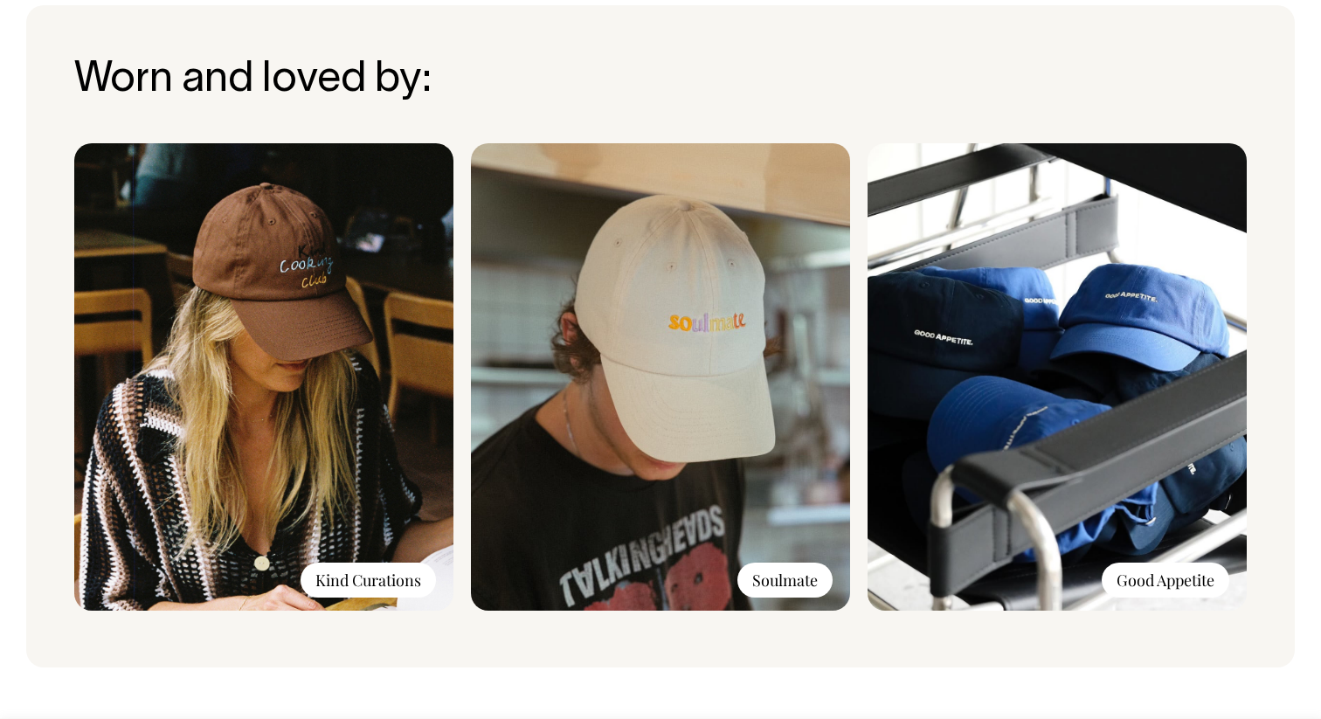
scroll to position [1268, 0]
click at [770, 598] on div "Soulmate" at bounding box center [785, 580] width 95 height 35
click at [781, 598] on div "Soulmate" at bounding box center [785, 580] width 95 height 35
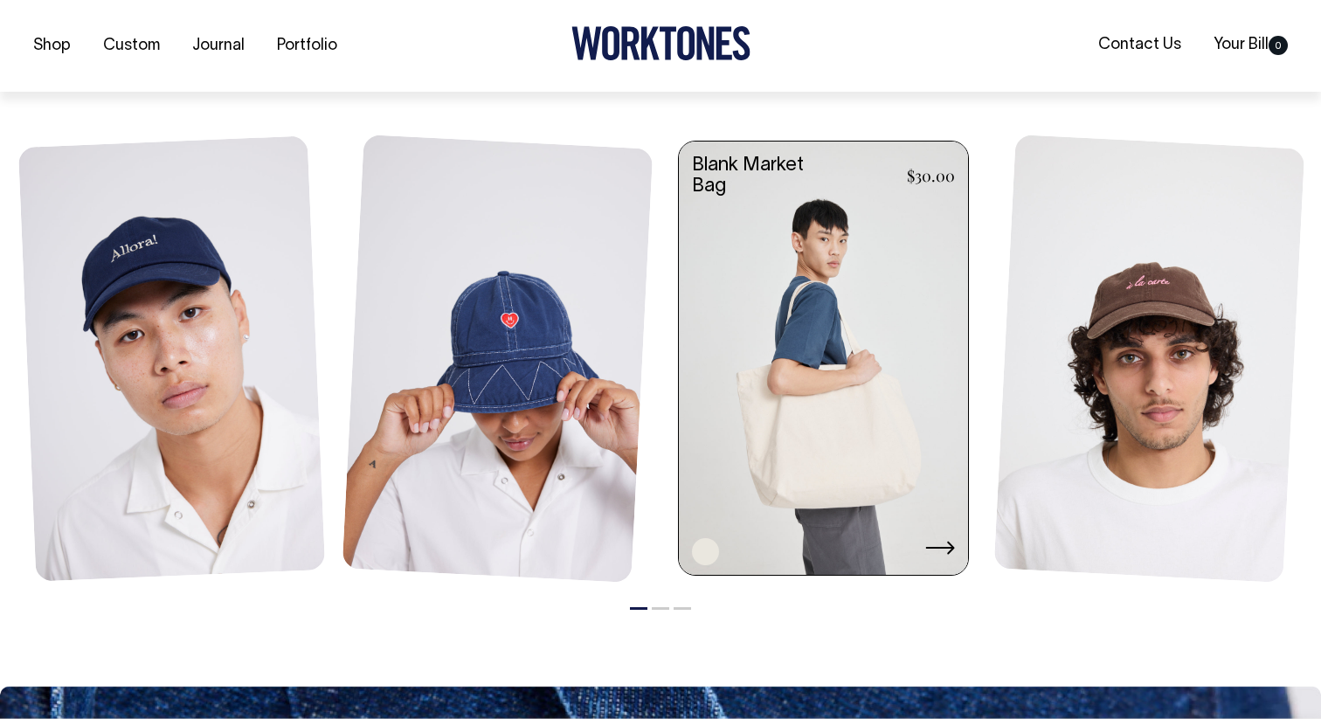
scroll to position [1979, 0]
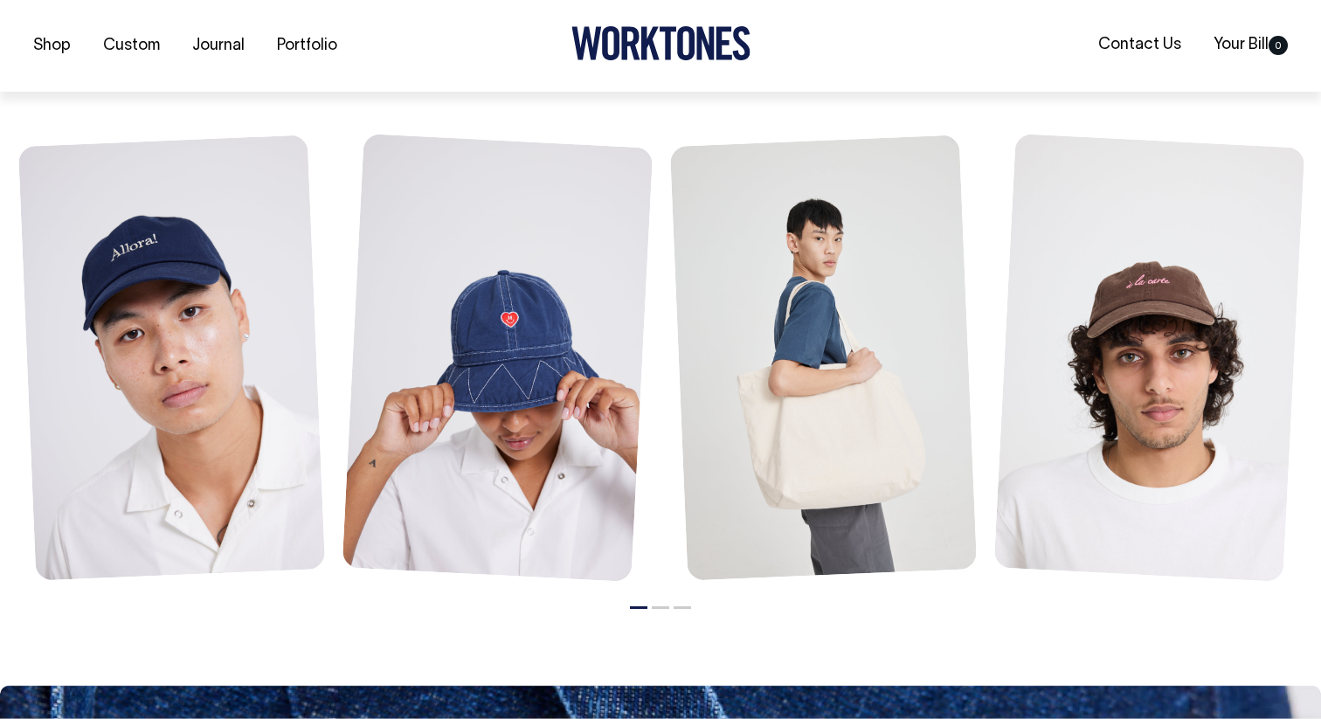
click at [661, 609] on button "2" at bounding box center [660, 607] width 17 height 3
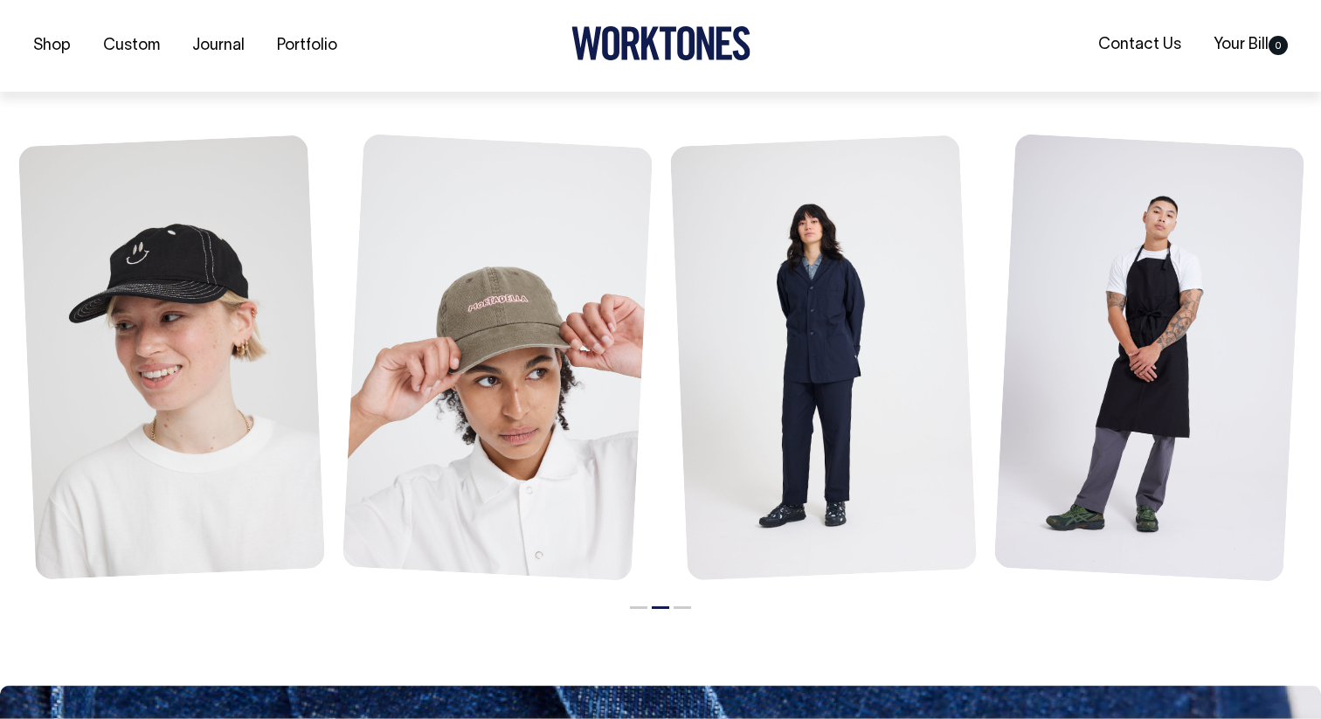
click at [680, 609] on button "3" at bounding box center [682, 607] width 17 height 3
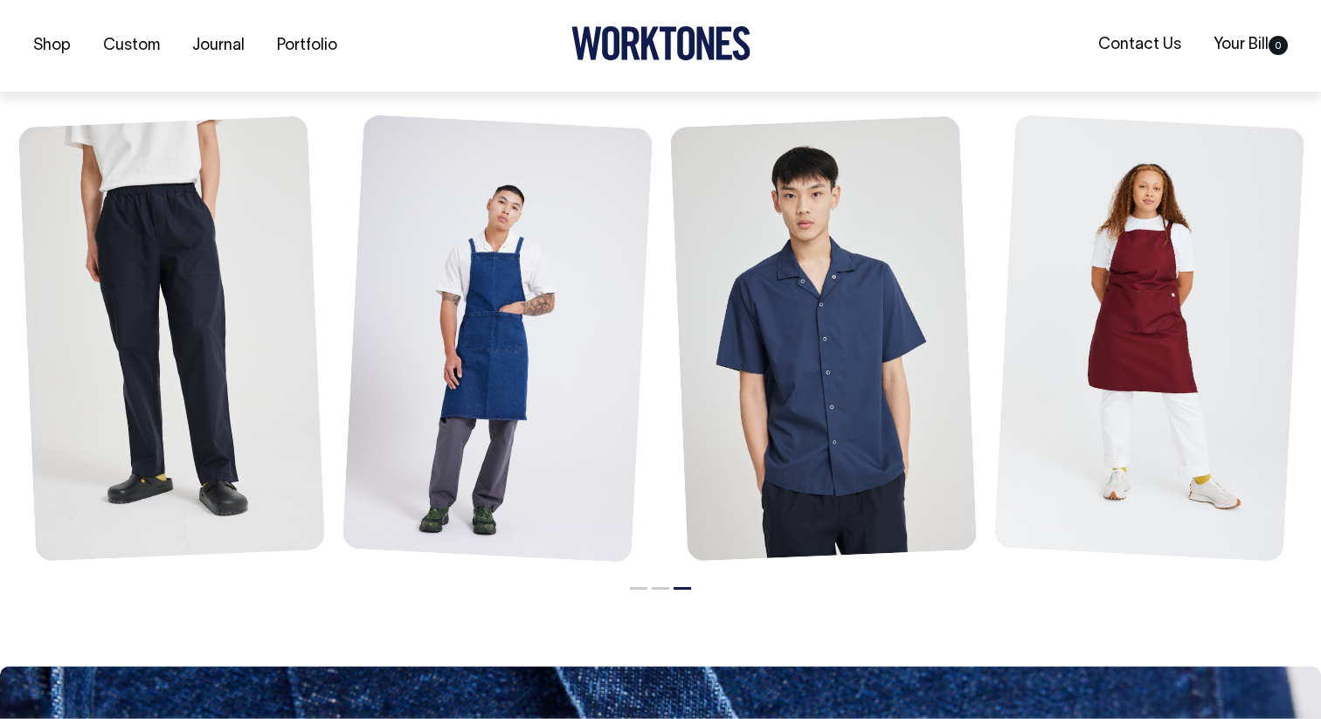
click at [659, 594] on li "2" at bounding box center [660, 583] width 17 height 21
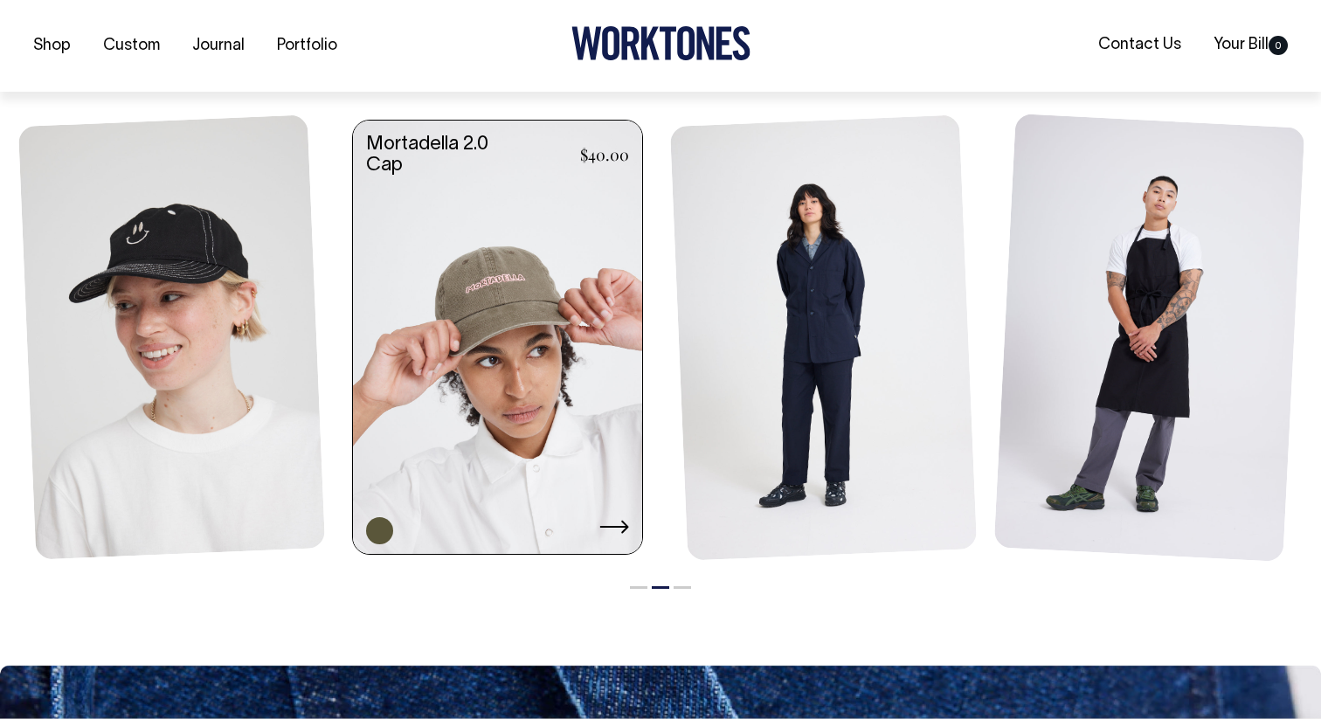
click at [523, 389] on link at bounding box center [497, 339] width 289 height 437
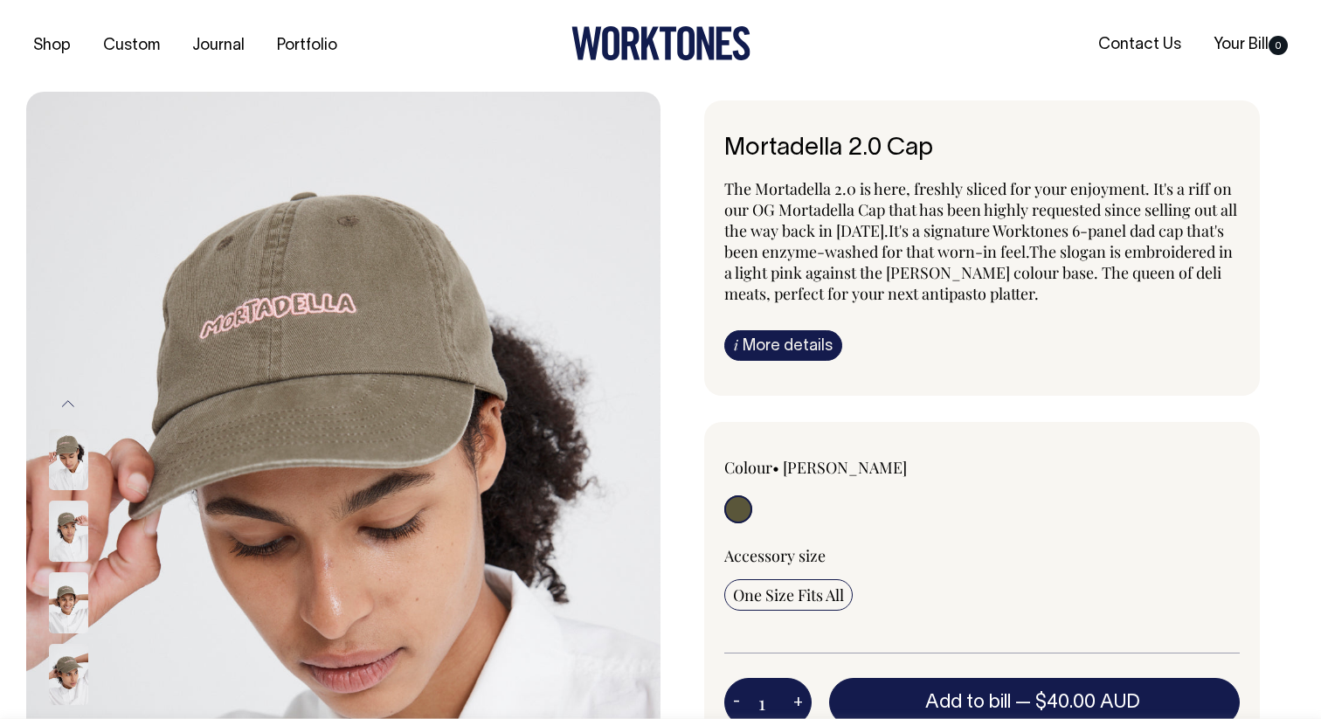
click at [53, 591] on img at bounding box center [68, 602] width 39 height 61
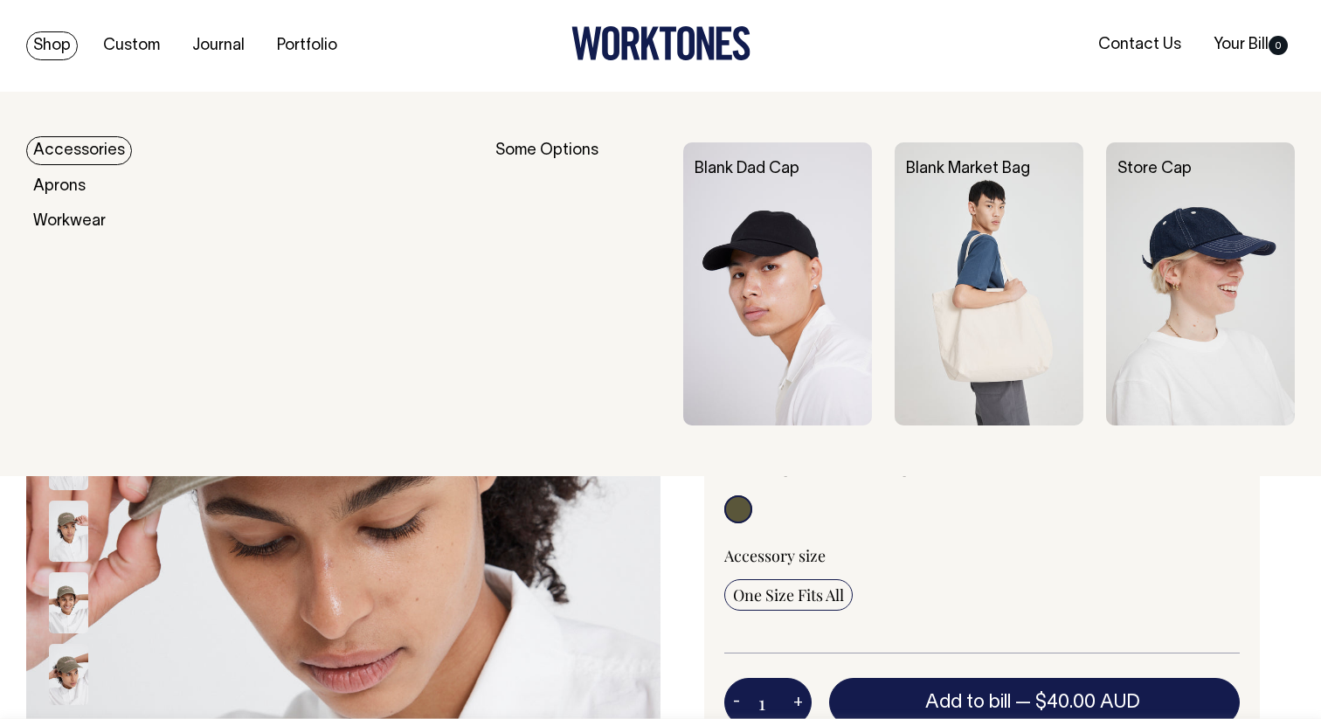
click at [519, 148] on div "Some Options" at bounding box center [578, 283] width 165 height 283
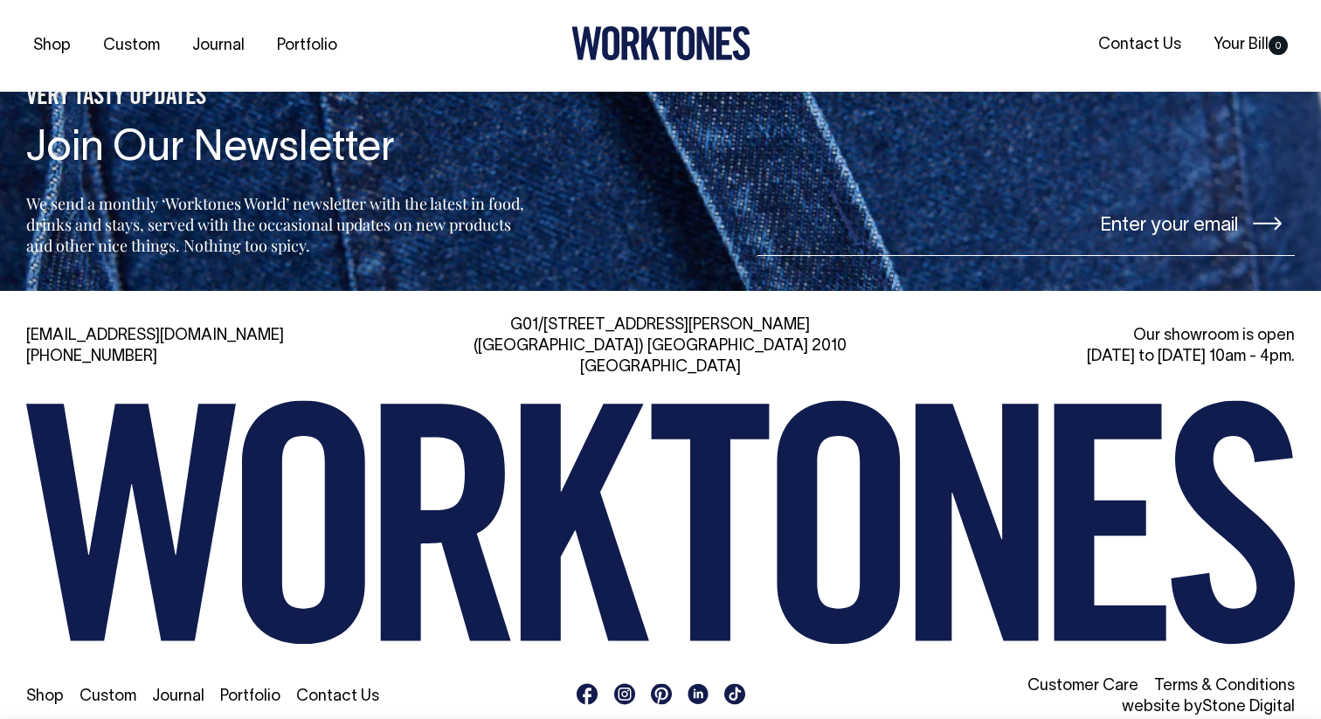
scroll to position [1948, 0]
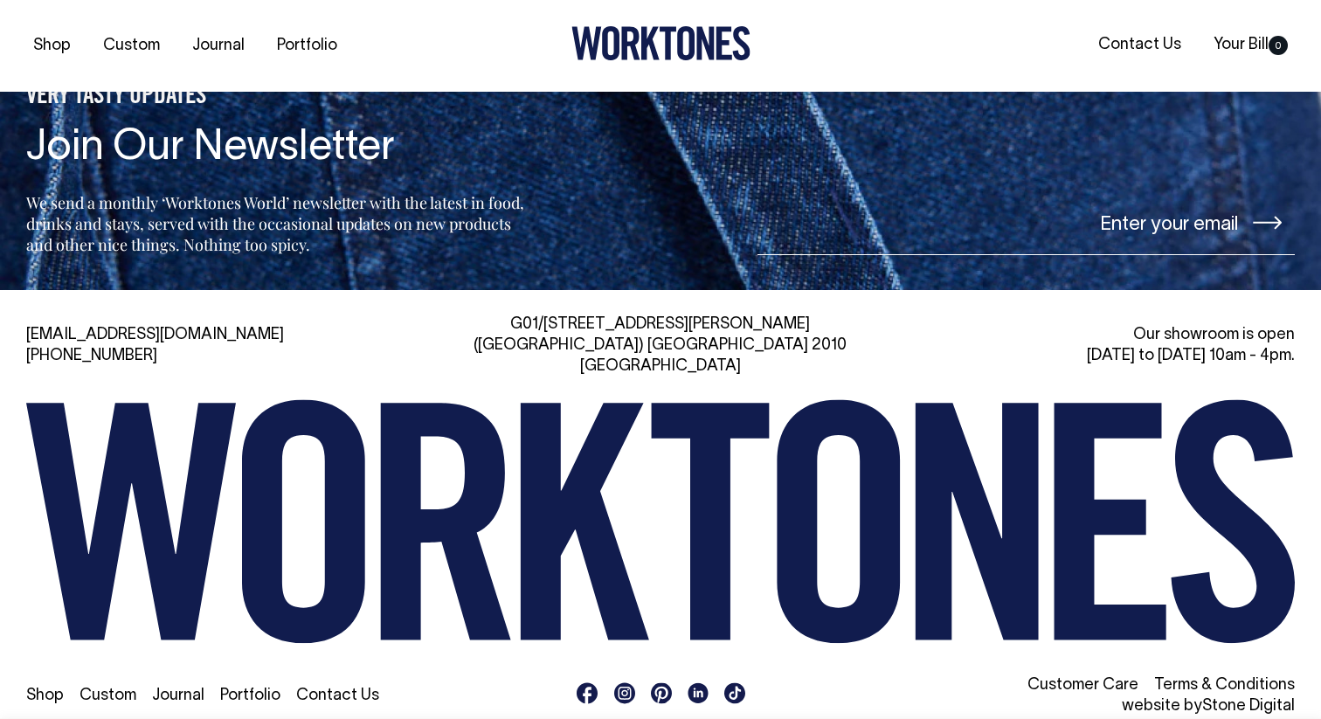
click at [620, 683] on rect at bounding box center [624, 693] width 21 height 21
